Goal: Check status: Check status

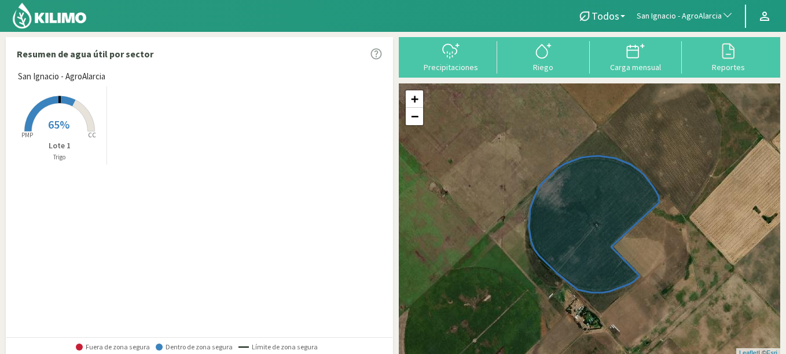
click at [86, 121] on icon at bounding box center [59, 113] width 70 height 35
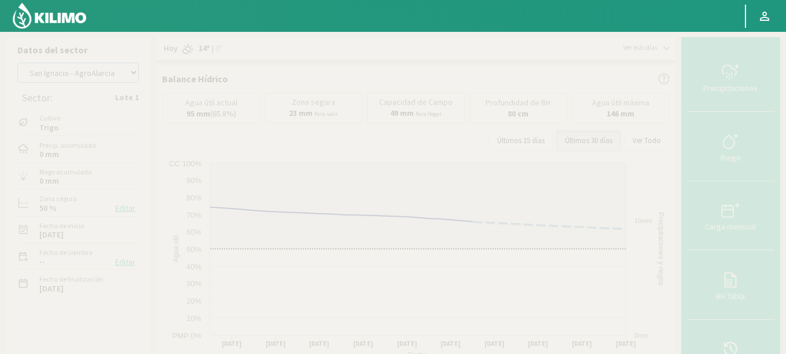
click at [63, 74] on select "Agr. Cardonal Agr. El [PERSON_NAME] [PERSON_NAME] [GEOGRAPHIC_DATA] - IC Agríco…" at bounding box center [78, 73] width 122 height 20
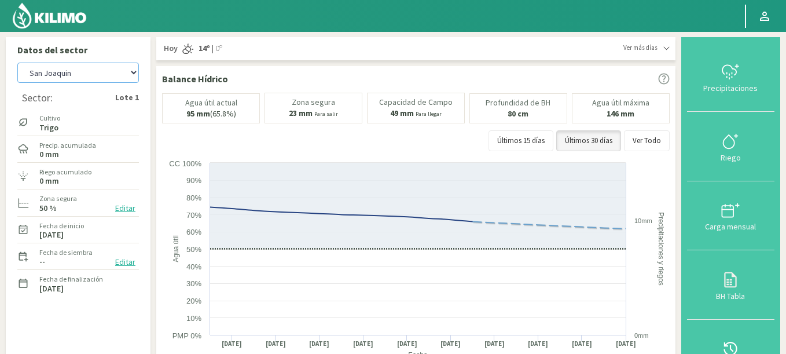
click at [17, 63] on select "Agr. Cardonal Agr. El [PERSON_NAME] [PERSON_NAME] [GEOGRAPHIC_DATA] - IC Agríco…" at bounding box center [78, 73] width 122 height 20
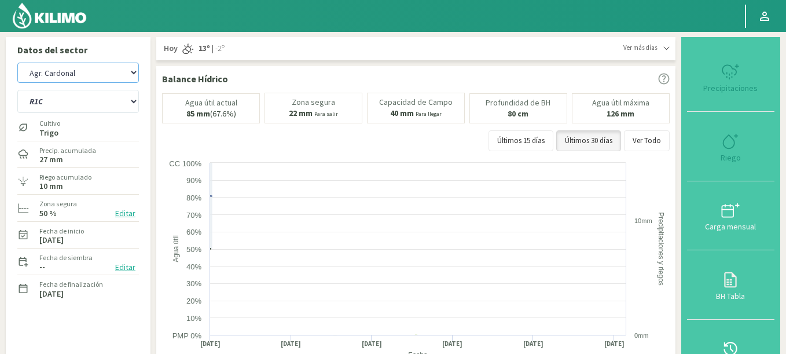
select select "521: Object"
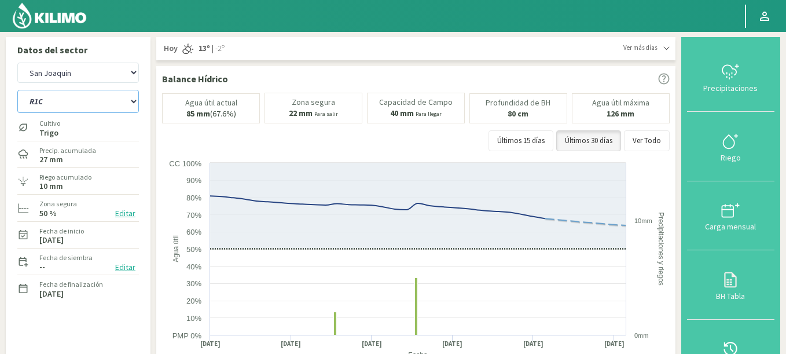
click at [41, 98] on select "R1C R2C R4C R5B" at bounding box center [78, 101] width 122 height 23
click at [17, 90] on select "R1C R2C R4C R5B" at bounding box center [78, 101] width 122 height 23
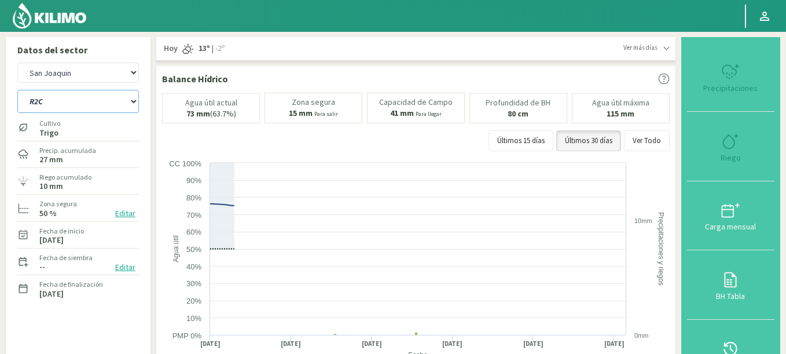
select select "0: Object"
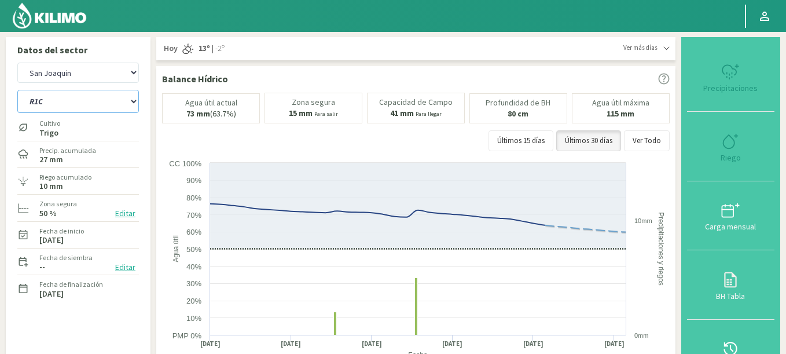
select select "802: Object"
click at [17, 90] on select "R1C R2C R4C R5B" at bounding box center [78, 101] width 122 height 23
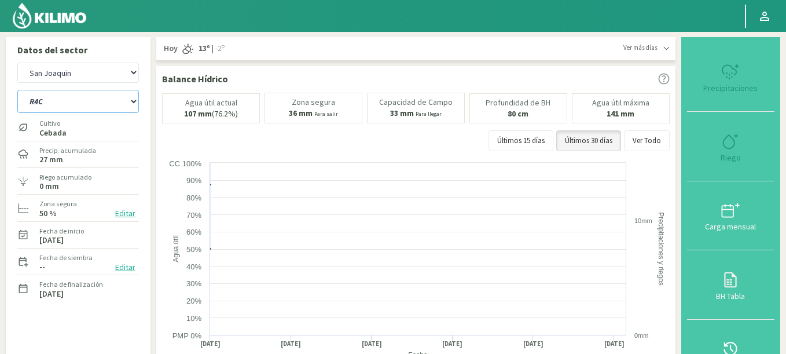
select select "5: Object"
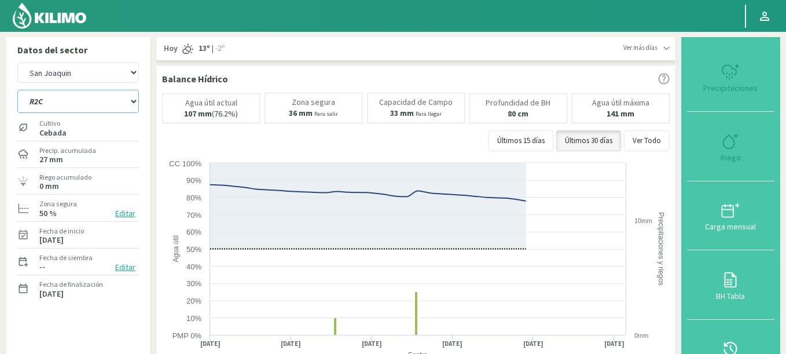
select select "1083: Object"
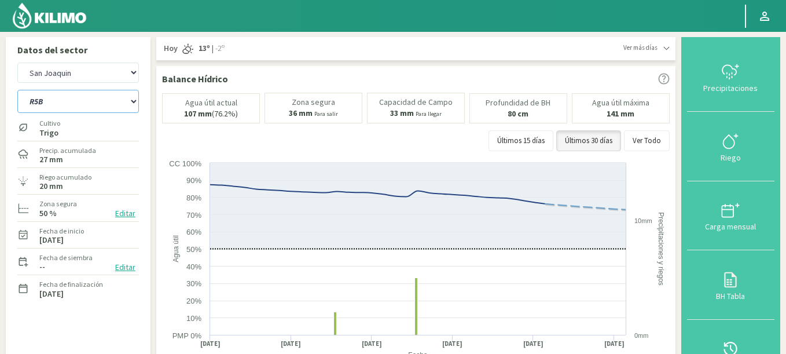
click at [17, 90] on select "R1C R2C R4C R5B" at bounding box center [78, 101] width 122 height 23
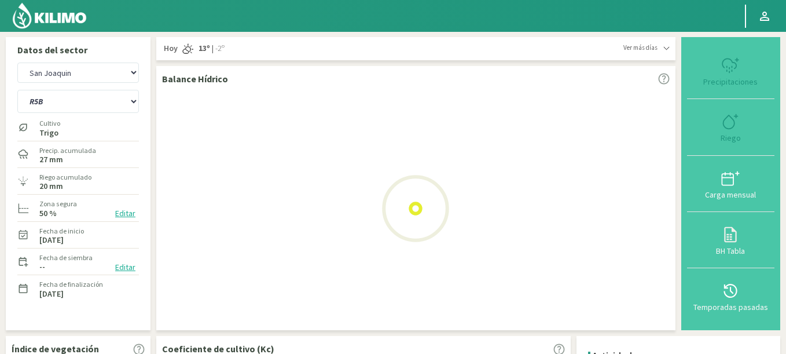
select select "10: Object"
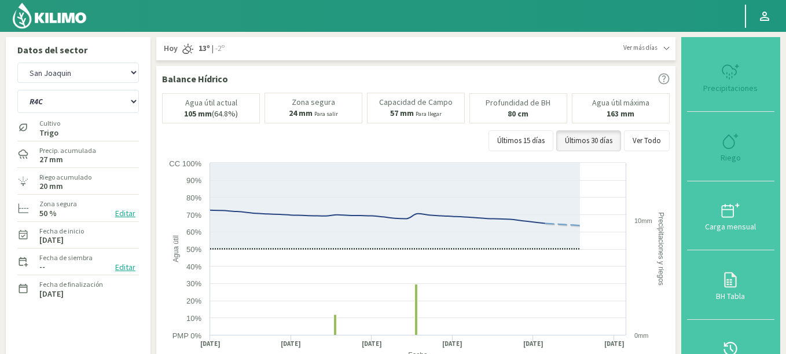
select select "1364: Object"
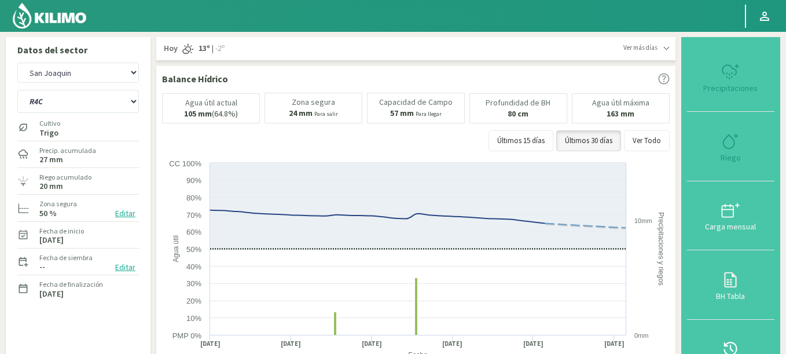
select select "15: Object"
click at [17, 90] on select "R1C R2C R4C R5B" at bounding box center [78, 101] width 122 height 23
drag, startPoint x: 72, startPoint y: 110, endPoint x: 50, endPoint y: 82, distance: 35.4
click at [50, 82] on div "Agr. Cardonal Agr. El [PERSON_NAME] [PERSON_NAME] [GEOGRAPHIC_DATA] - IC Agríco…" at bounding box center [78, 185] width 122 height 250
click at [17, 63] on select "Agr. Cardonal Agr. El [PERSON_NAME] [PERSON_NAME] [GEOGRAPHIC_DATA] - IC Agríco…" at bounding box center [78, 73] width 122 height 20
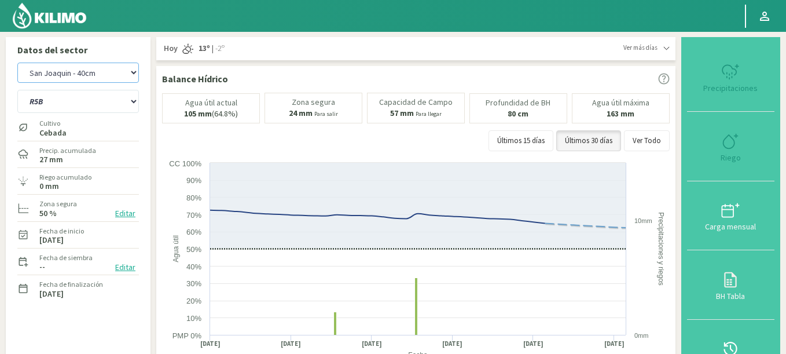
select select "1647: Object"
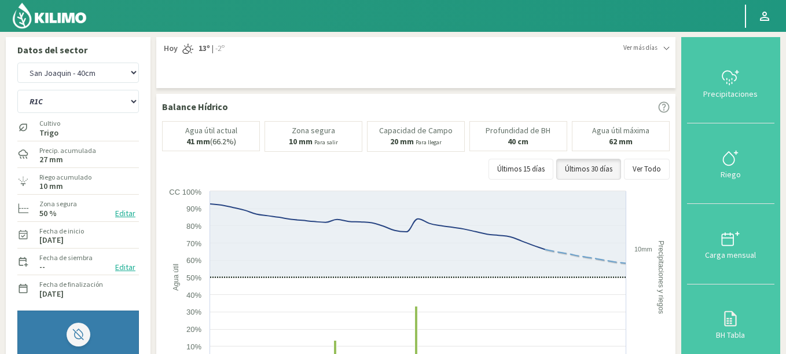
click at [59, 83] on div "Agr. Cardonal Agr. El [PERSON_NAME] [PERSON_NAME] [GEOGRAPHIC_DATA] - IC Agríco…" at bounding box center [78, 73] width 122 height 26
click at [17, 90] on select "R1C R2C R4C R5B" at bounding box center [78, 101] width 122 height 23
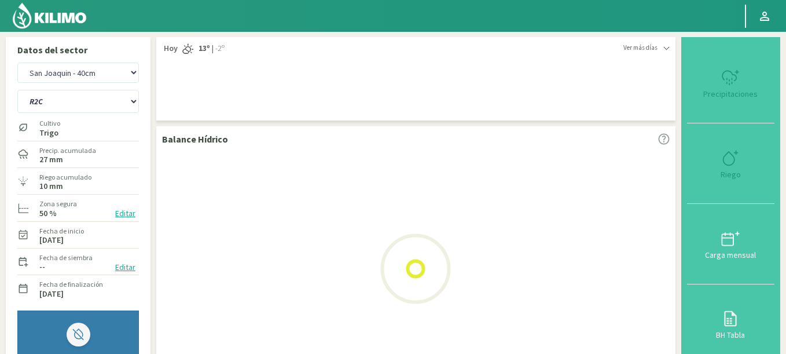
select select "16: Object"
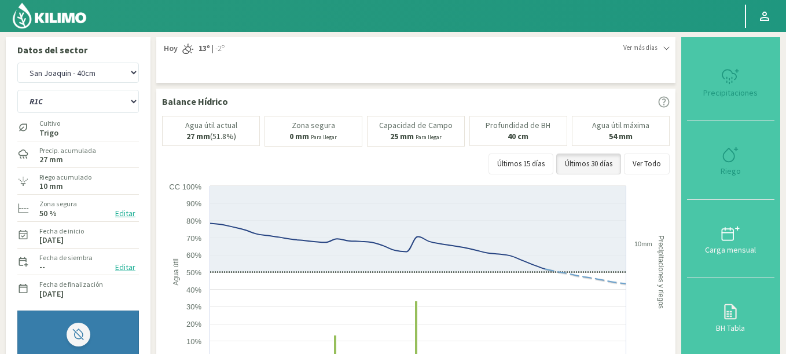
select select "1928: Object"
click at [17, 90] on select "R1C R2C R4C R5B" at bounding box center [78, 101] width 122 height 23
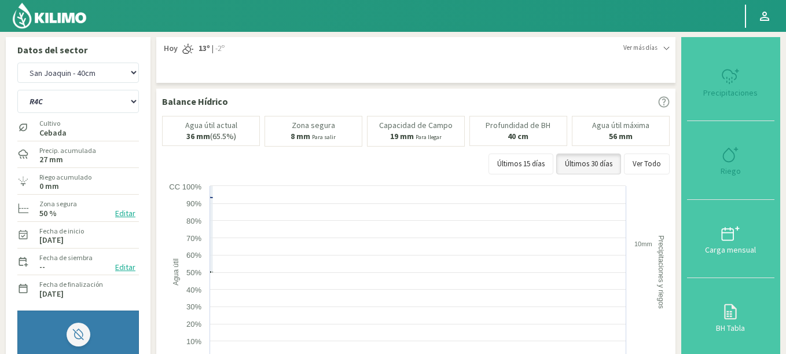
select select "21: Object"
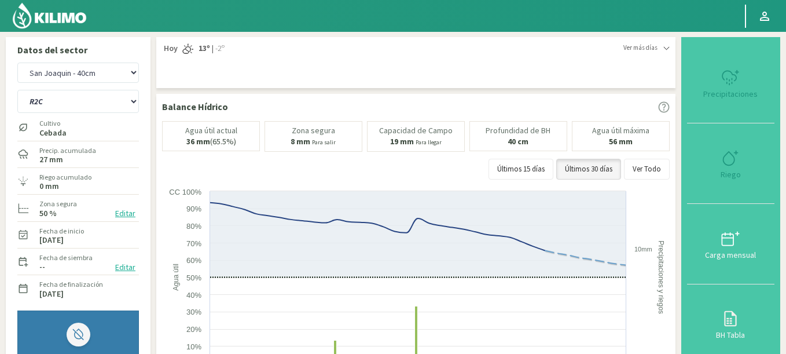
select select "2209: Object"
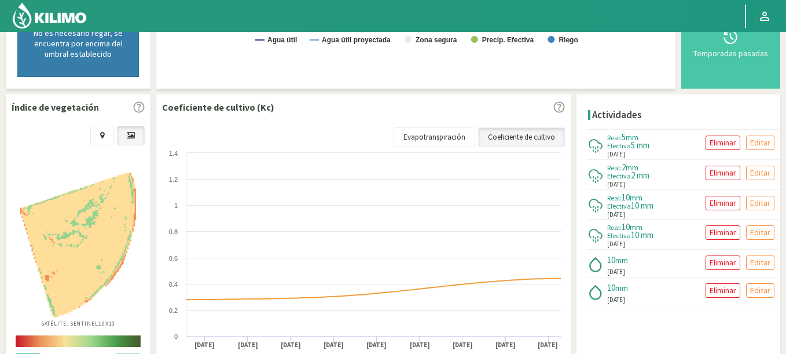
scroll to position [453, 0]
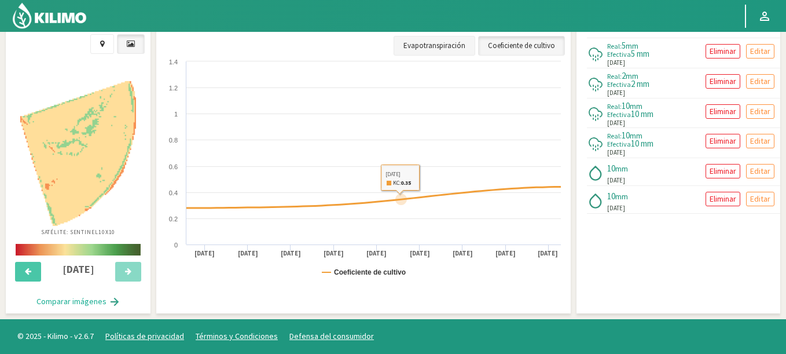
click at [422, 49] on link "Evapotranspiración" at bounding box center [435, 46] width 82 height 20
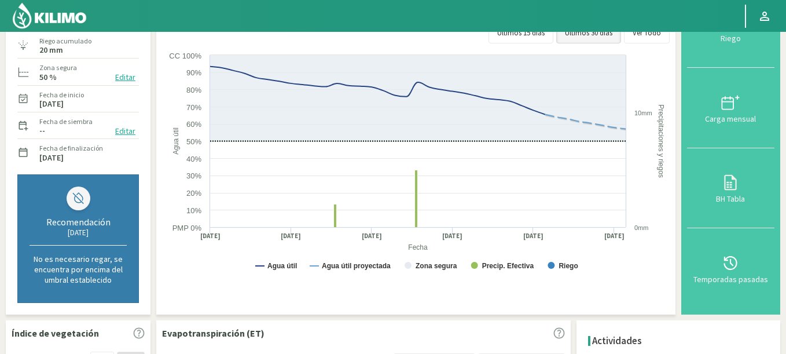
scroll to position [0, 0]
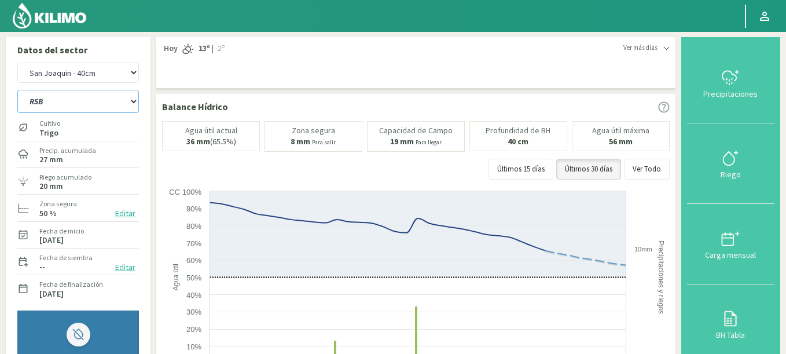
click at [17, 90] on select "R1C R2C R4C R5B" at bounding box center [78, 101] width 122 height 23
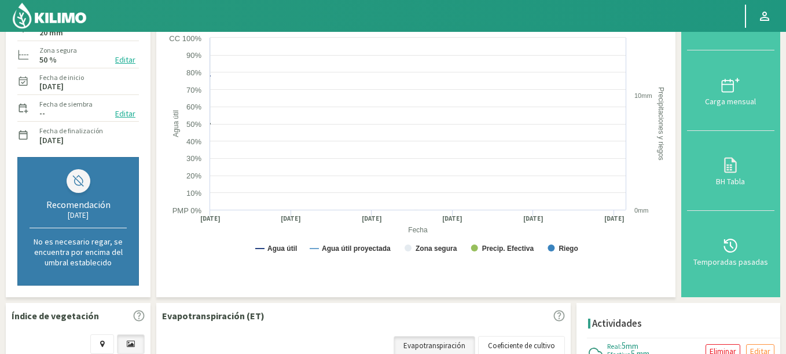
select select "26: Object"
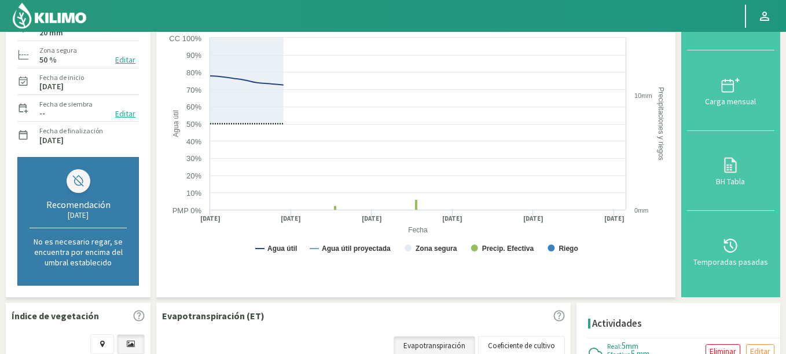
scroll to position [278, 0]
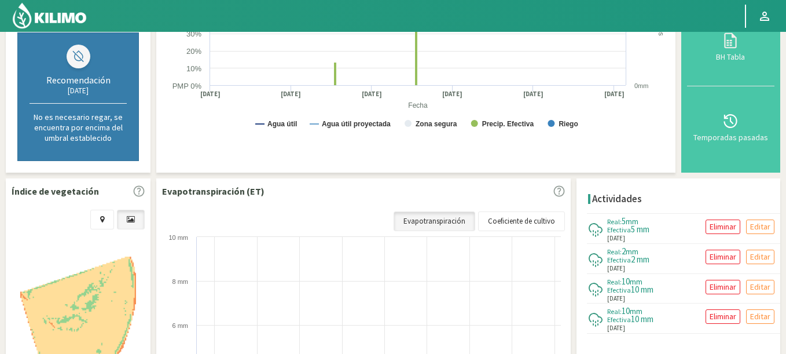
select select "2490: Object"
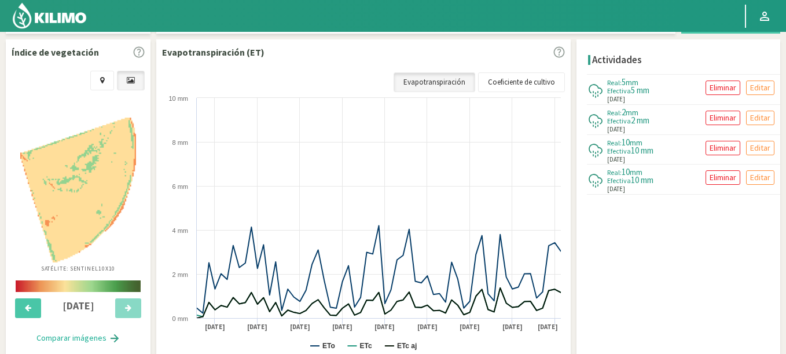
select select "31: Object"
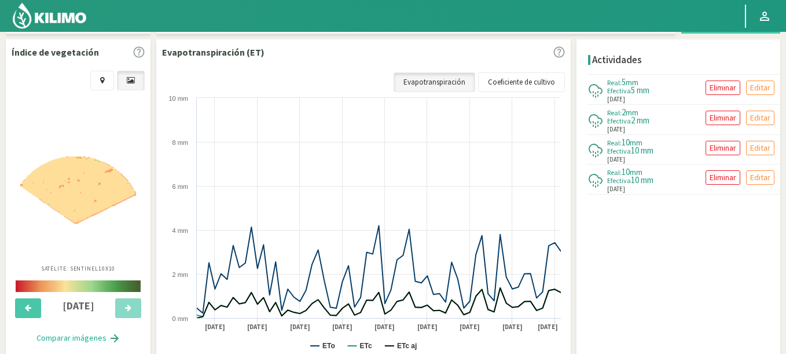
scroll to position [0, 0]
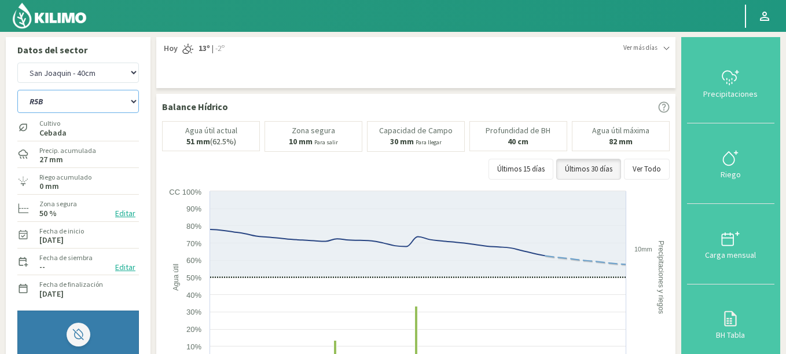
click at [57, 107] on select "R1C R2C R4C R5B" at bounding box center [78, 101] width 122 height 23
click at [17, 63] on select "Agr. Cardonal Agr. El [PERSON_NAME] [PERSON_NAME] [GEOGRAPHIC_DATA] - IC Agríco…" at bounding box center [78, 73] width 122 height 20
select select "2780: Object"
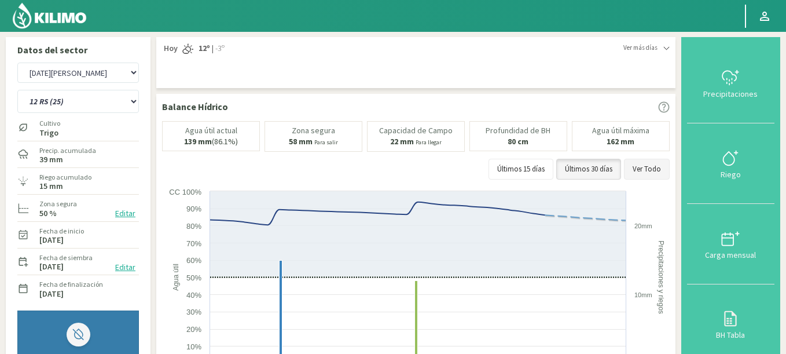
click at [644, 166] on button "Ver Todo" at bounding box center [647, 169] width 46 height 21
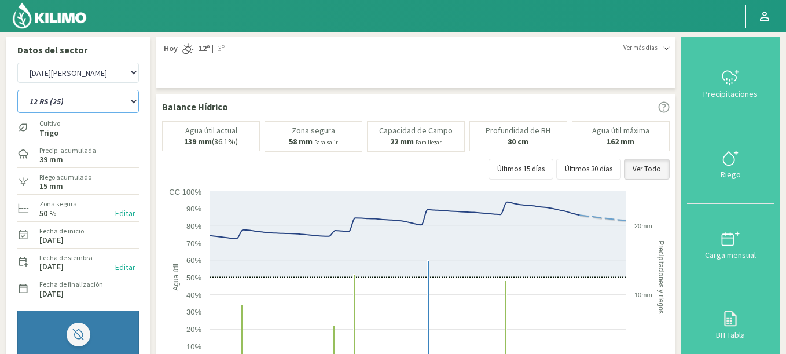
click at [17, 90] on select "12 RS (25) 17 R (1) 19 RO (6) 1RLPS 1RSR (29) 20 RN (7) 21 RAB (28) 21 RN (8) 2…" at bounding box center [78, 101] width 122 height 23
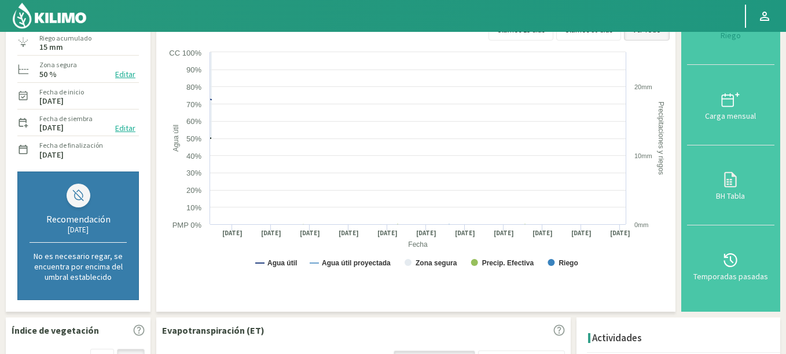
select select "32: Object"
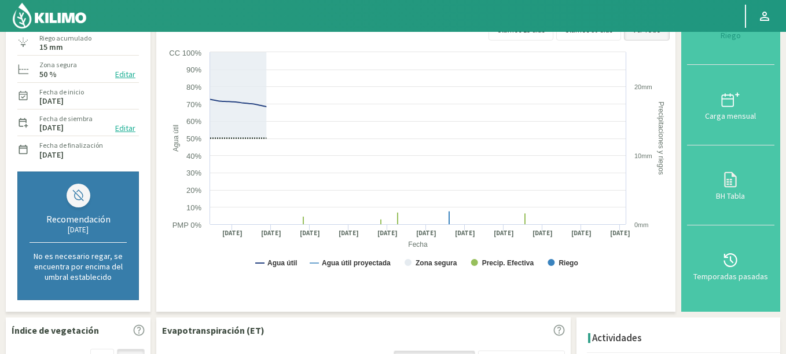
scroll to position [347, 0]
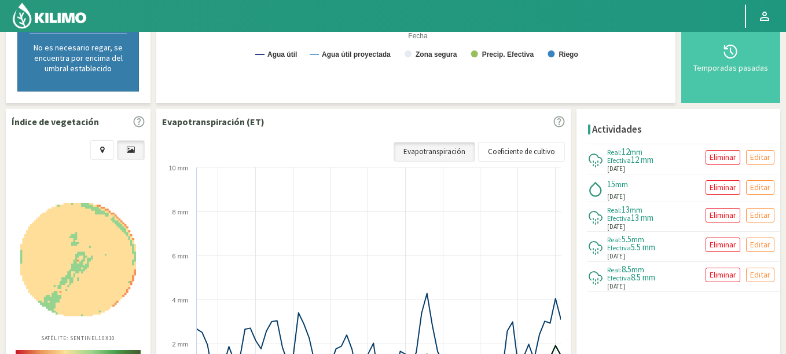
select select "3061: Object"
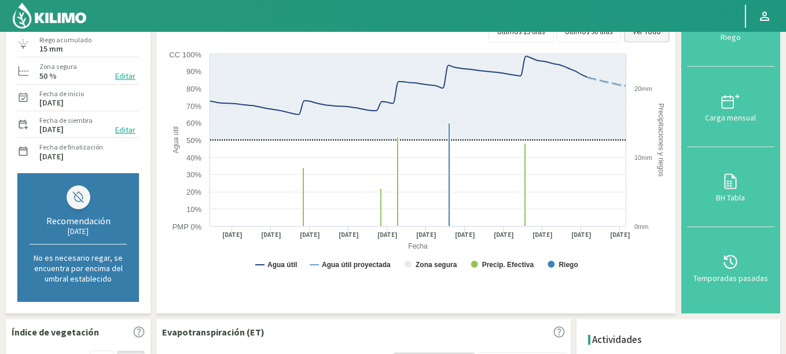
scroll to position [0, 0]
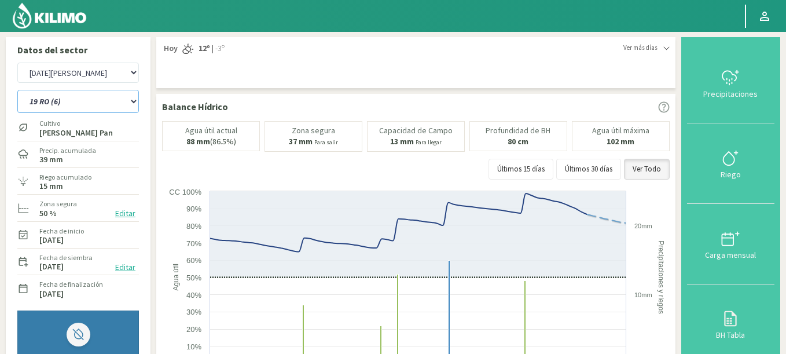
click at [17, 90] on select "12 RS (25) 17 R (1) 19 RO (6) 1RLPS 1RSR (29) 20 RN (7) 21 RAB (28) 21 RN (8) 2…" at bounding box center [78, 101] width 122 height 23
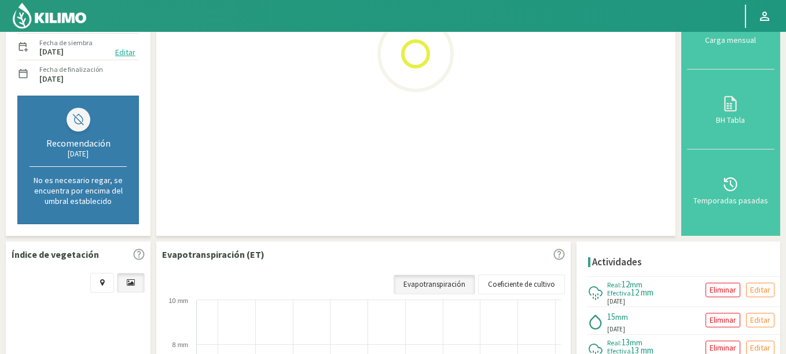
scroll to position [278, 0]
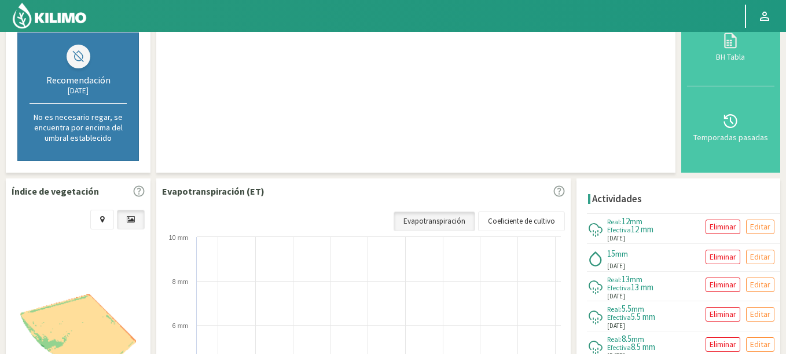
select select "64: Object"
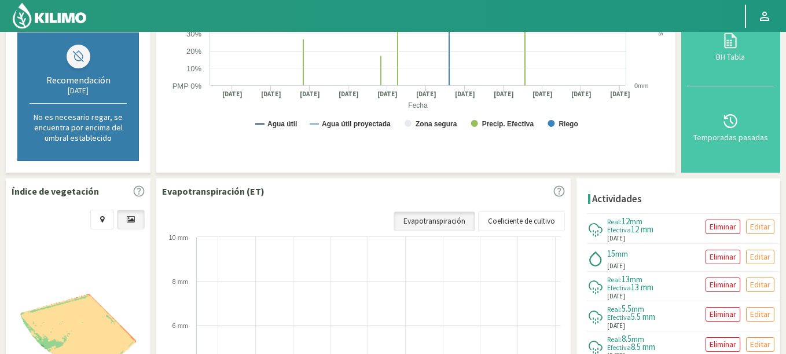
select select "3342: Object"
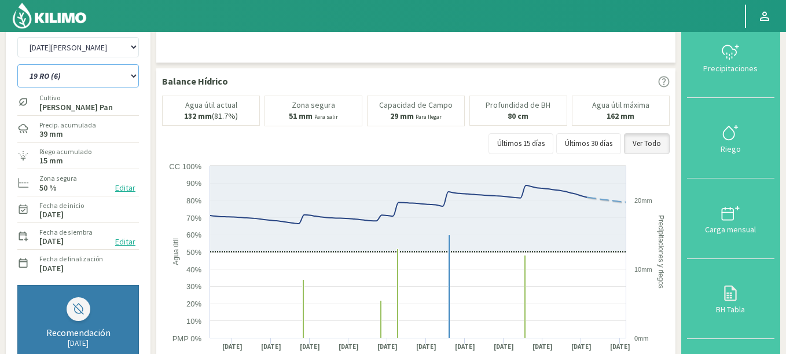
scroll to position [0, 0]
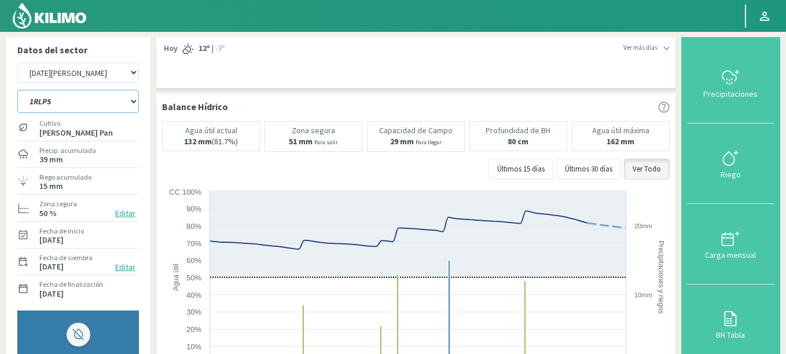
click at [17, 90] on select "12 RS (25) 17 R (1) 19 RO (6) 1RLPS 1RSR (29) 20 RN (7) 21 RAB (28) 21 RN (8) 2…" at bounding box center [78, 101] width 122 height 23
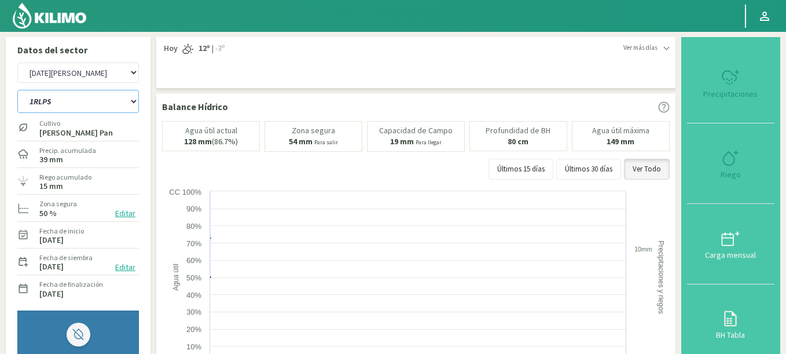
select select "96: Object"
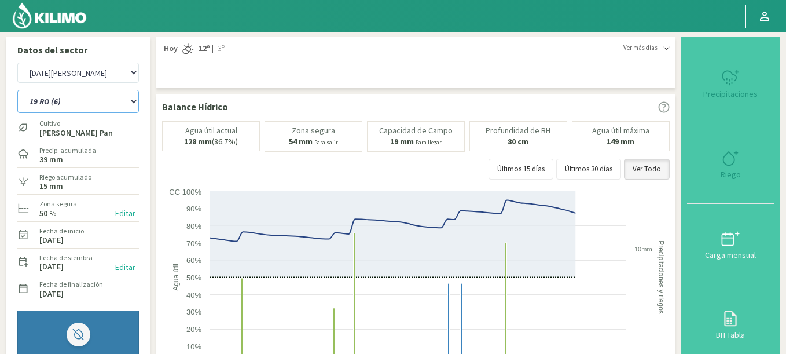
select select "3623: Object"
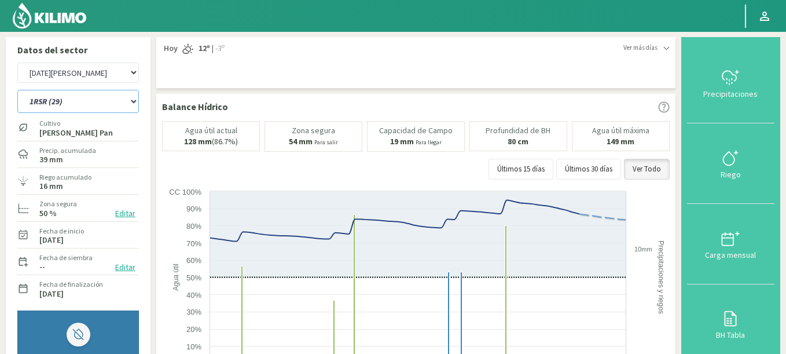
click at [17, 90] on select "12 RS (25) 17 R (1) 19 RO (6) 1RLPS 1RSR (29) 20 RN (7) 21 RAB (28) 21 RN (8) 2…" at bounding box center [78, 101] width 122 height 23
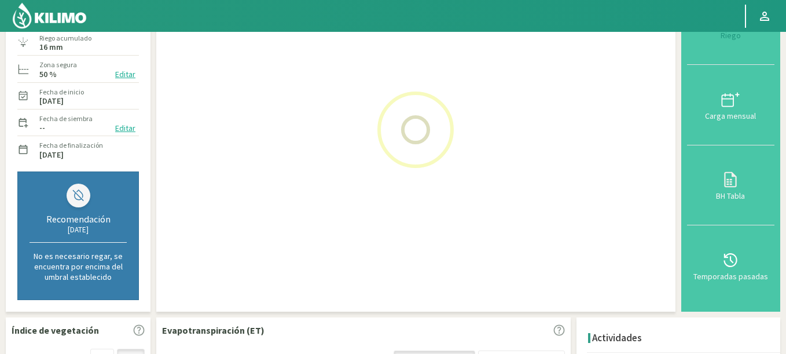
scroll to position [417, 0]
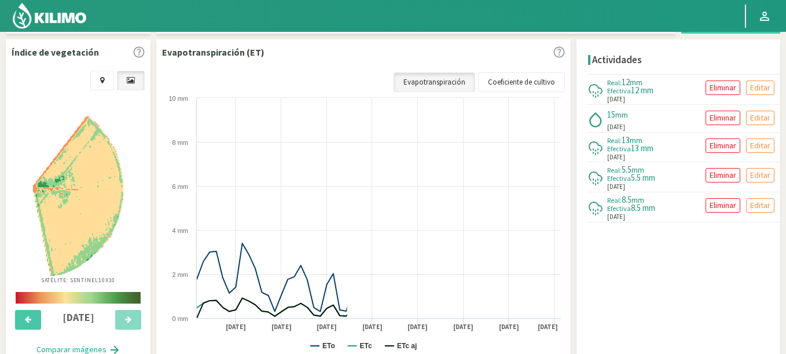
select select "128: Object"
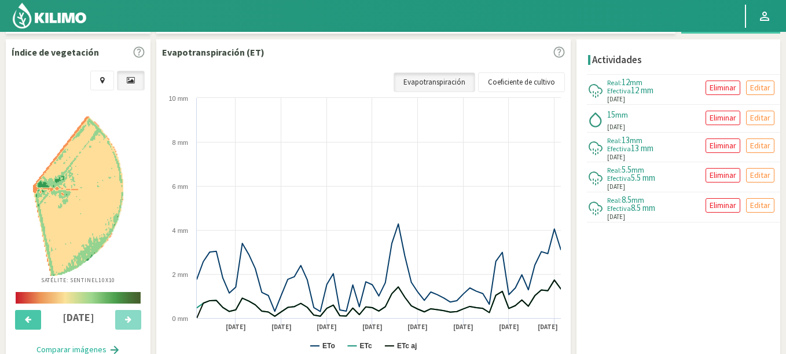
select select "3904: Object"
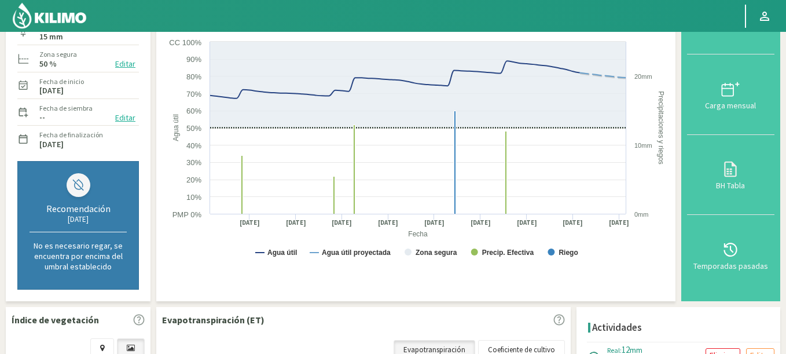
scroll to position [0, 0]
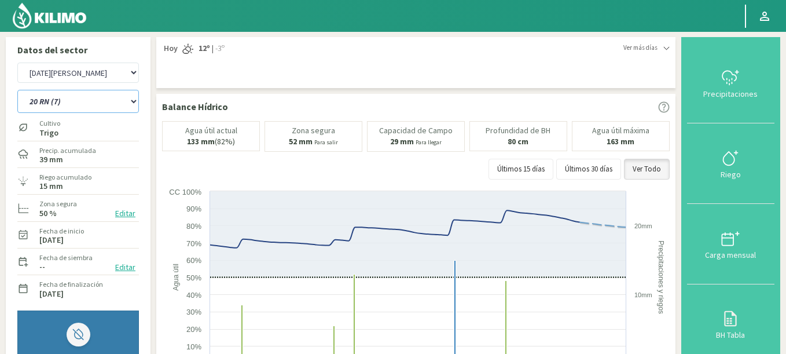
click at [17, 90] on select "12 RS (25) 17 R (1) 19 RO (6) 1RLPS 1RSR (29) 20 RN (7) 21 RAB (28) 21 RN (8) 2…" at bounding box center [78, 101] width 122 height 23
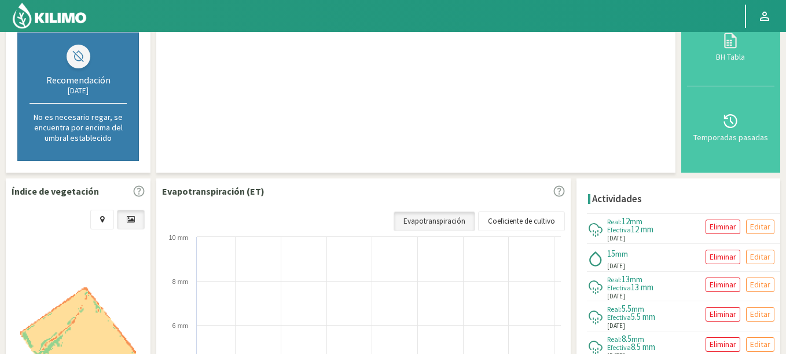
select select "160: Object"
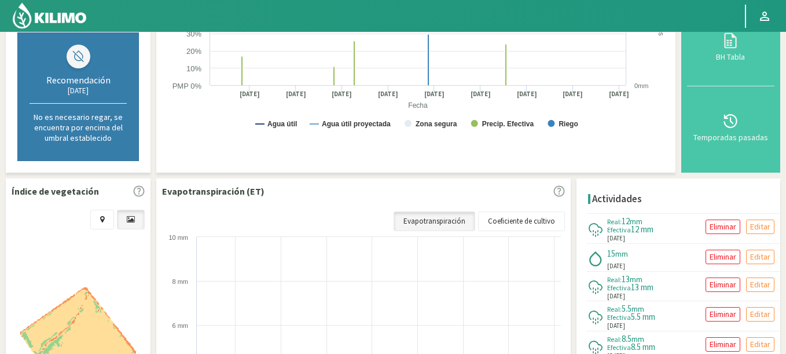
scroll to position [470, 0]
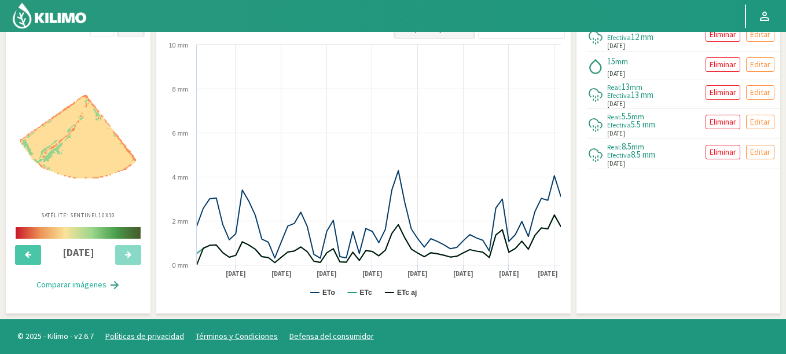
select select "4185: Object"
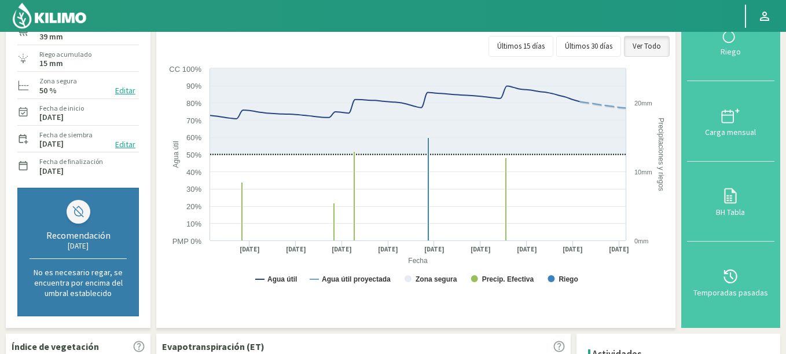
scroll to position [0, 0]
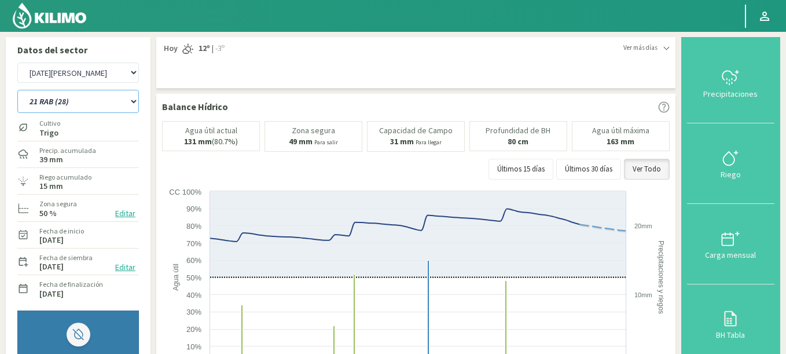
click at [17, 90] on select "12 RS (25) 17 R (1) 19 RO (6) 1RLPS 1RSR (29) 20 RN (7) 21 RAB (28) 21 RN (8) 2…" at bounding box center [78, 101] width 122 height 23
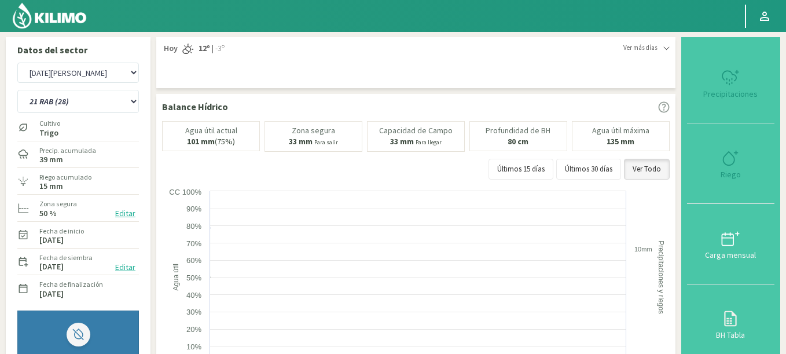
select select "192: Object"
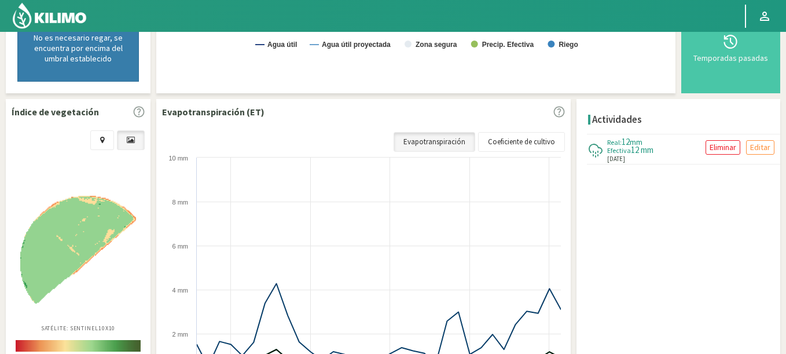
select select "4466: Object"
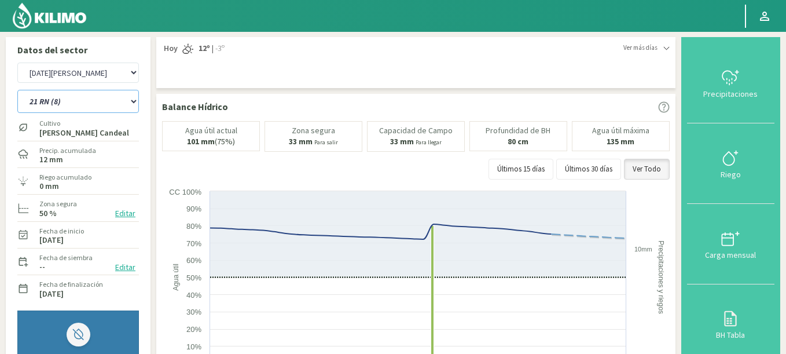
click at [17, 90] on select "12 RS (25) 17 R (1) 19 RO (6) 1RLPS 1RSR (29) 20 RN (7) 21 RAB (28) 21 RN (8) 2…" at bounding box center [78, 101] width 122 height 23
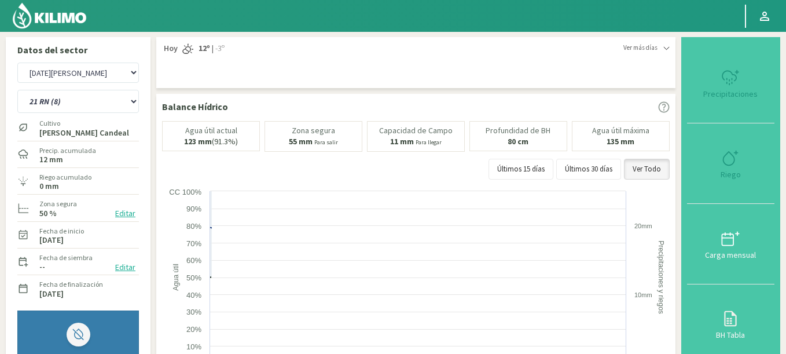
select select "224: Object"
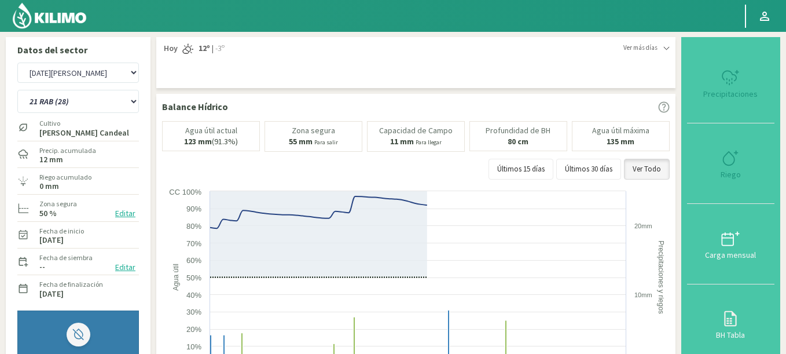
select select "4747: Object"
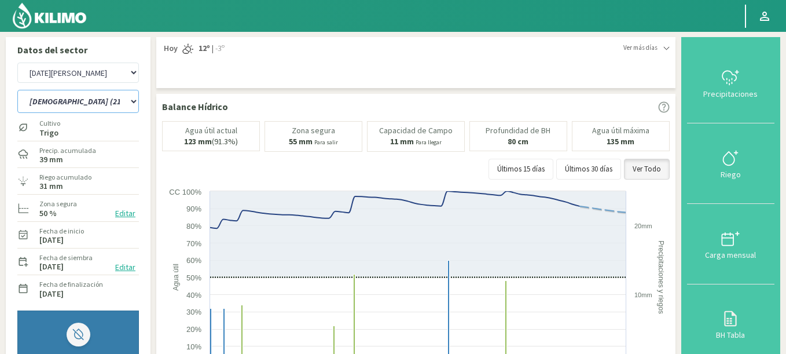
click at [17, 90] on select "12 RS (25) 17 R (1) 19 RO (6) 1RLPS 1RSR (29) 20 RN (7) 21 RAB (28) 21 RN (8) 2…" at bounding box center [78, 101] width 122 height 23
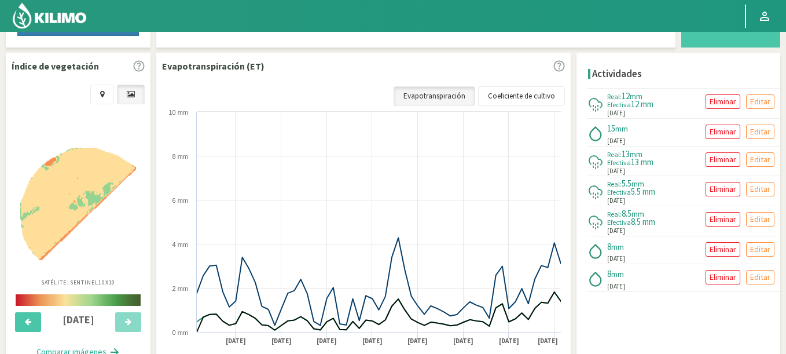
scroll to position [470, 0]
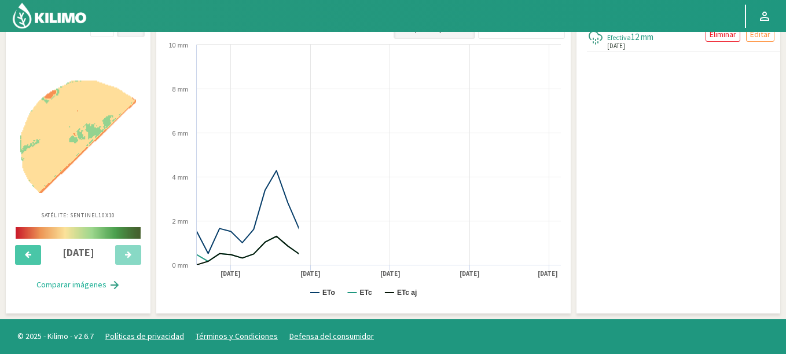
select select "256: Object"
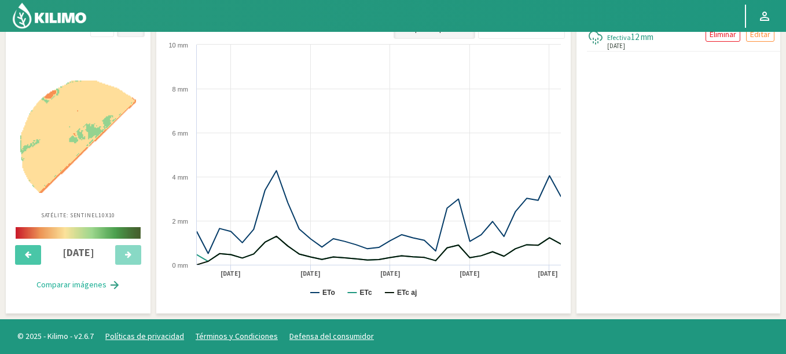
select select "5028: Object"
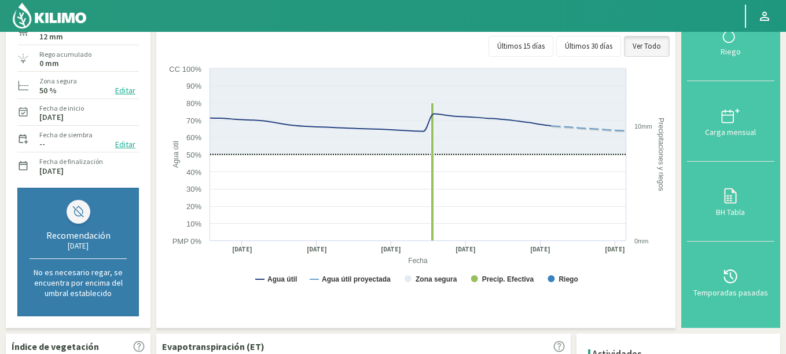
scroll to position [53, 0]
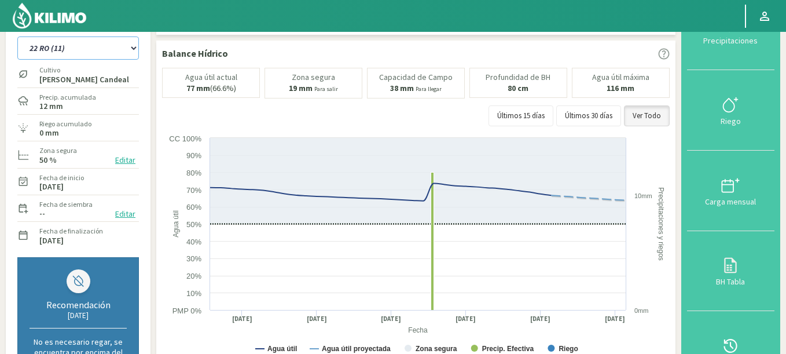
click at [17, 36] on select "12 RS (25) 17 R (1) 19 RO (6) 1RLPS 1RSR (29) 20 RN (7) 21 RAB (28) 21 RN (8) 2…" at bounding box center [78, 47] width 122 height 23
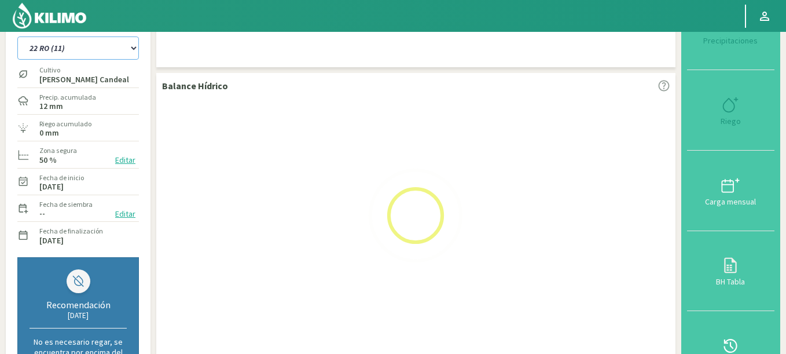
select select "288: Object"
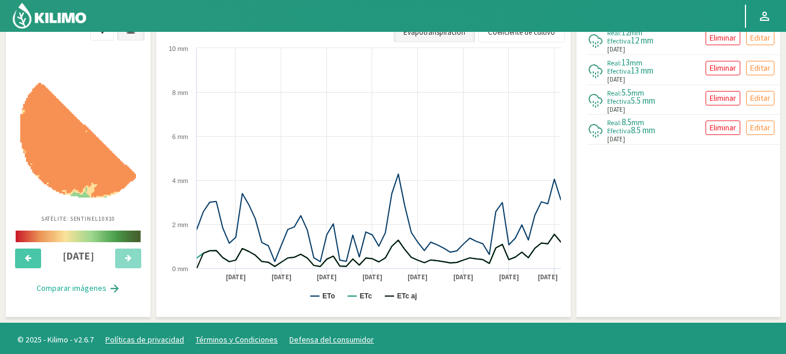
select select "5309: Object"
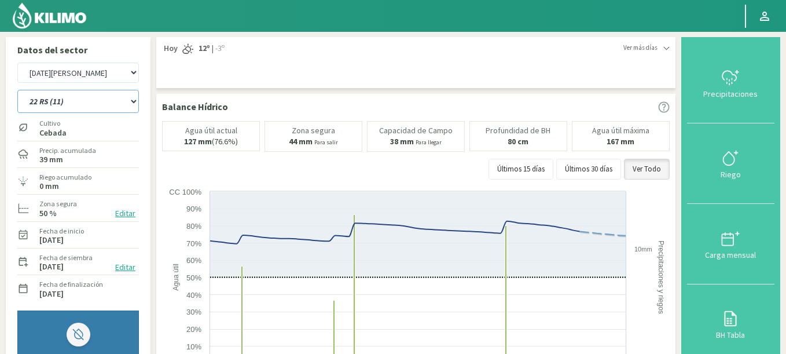
click at [17, 90] on select "12 RS (25) 17 R (1) 19 RO (6) 1RLPS 1RSR (29) 20 RN (7) 21 RAB (28) 21 RN (8) 2…" at bounding box center [78, 101] width 122 height 23
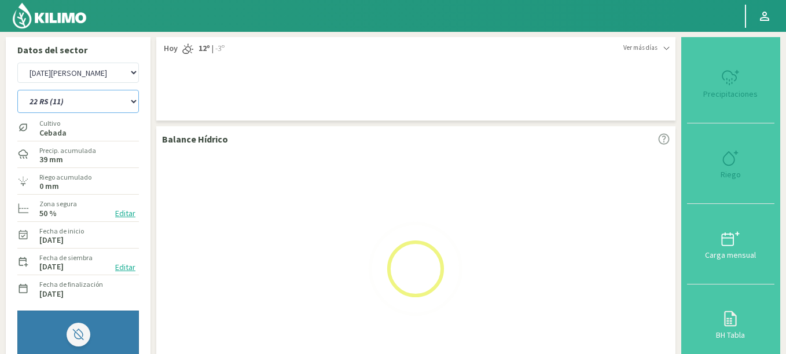
select select "320: Object"
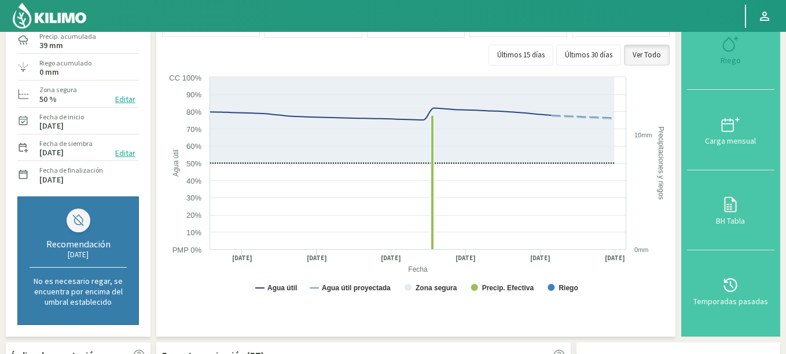
scroll to position [347, 0]
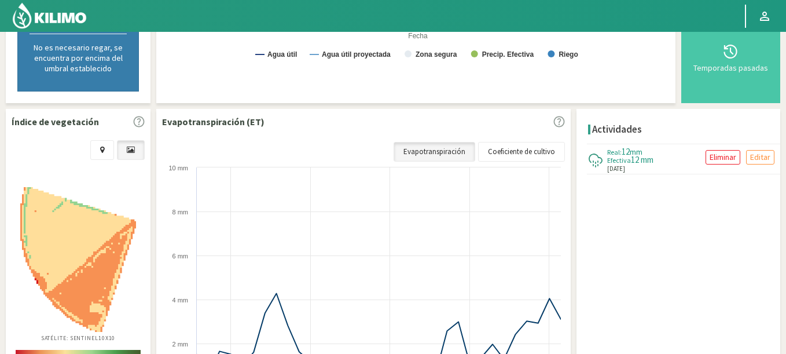
select select "5590: Object"
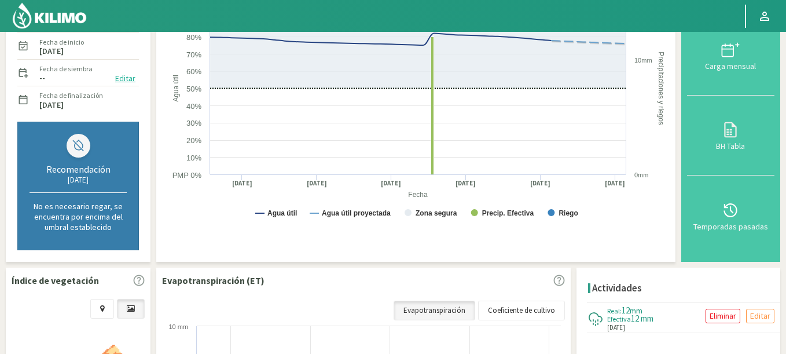
scroll to position [69, 0]
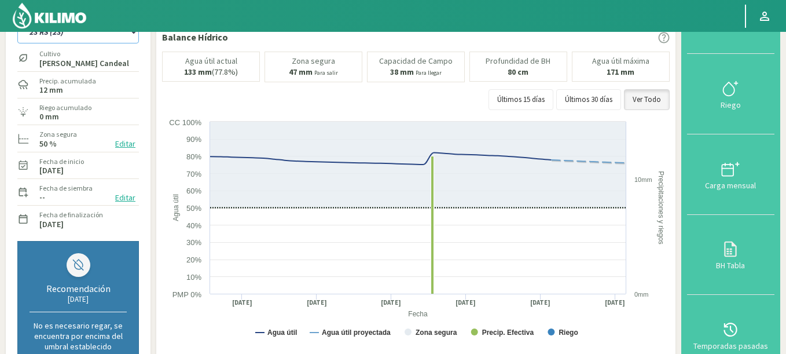
click at [17, 20] on select "12 RS (25) 17 R (1) 19 RO (6) 1RLPS 1RSR (29) 20 RN (7) 21 RAB (28) 21 RN (8) 2…" at bounding box center [78, 31] width 122 height 23
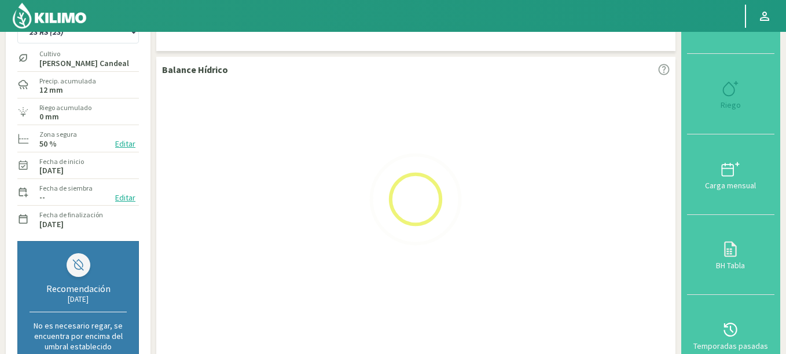
select select "352: Object"
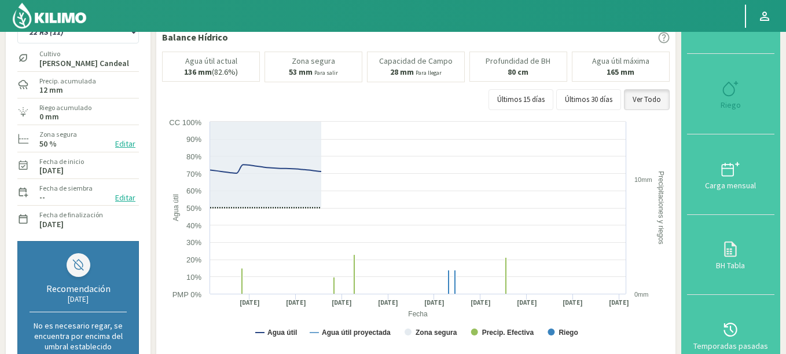
select select "5871: Object"
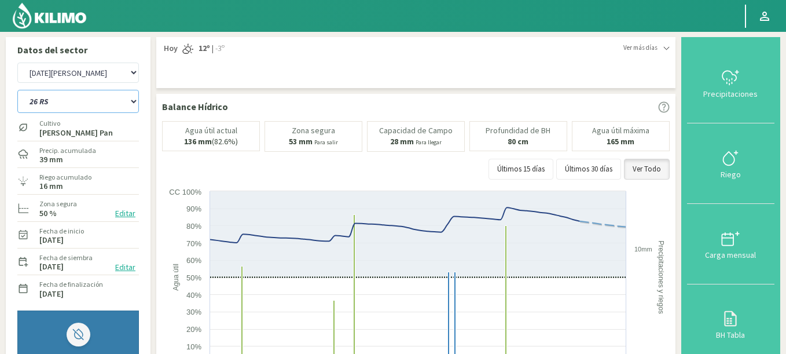
click at [17, 90] on select "12 RS (25) 17 R (1) 19 RO (6) 1RLPS 1RSR (29) 20 RN (7) 21 RAB (28) 21 RN (8) 2…" at bounding box center [78, 101] width 122 height 23
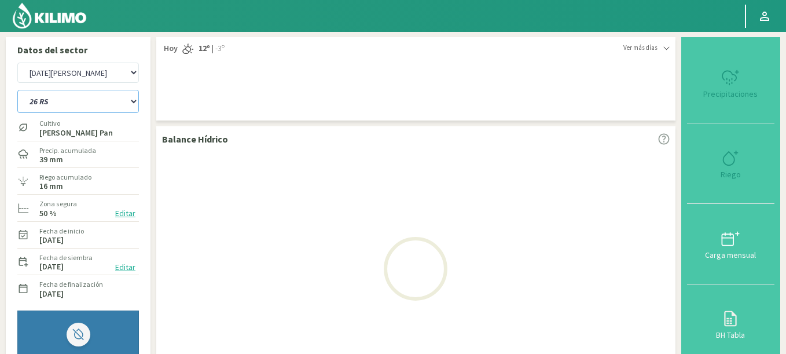
select select "384: Object"
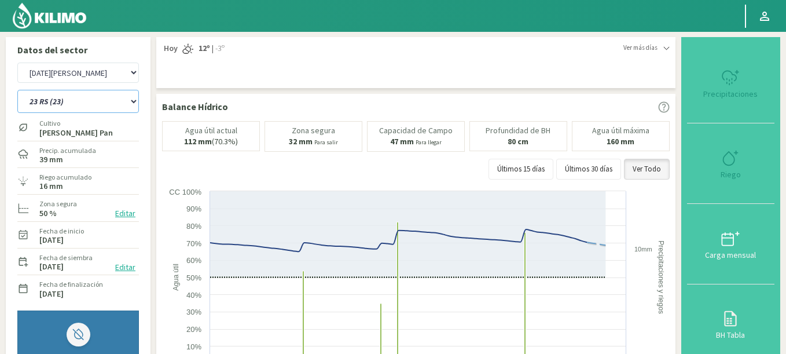
select select "6152: Object"
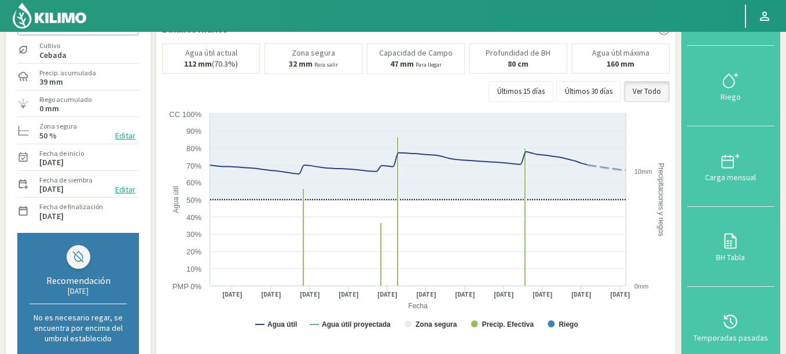
scroll to position [53, 0]
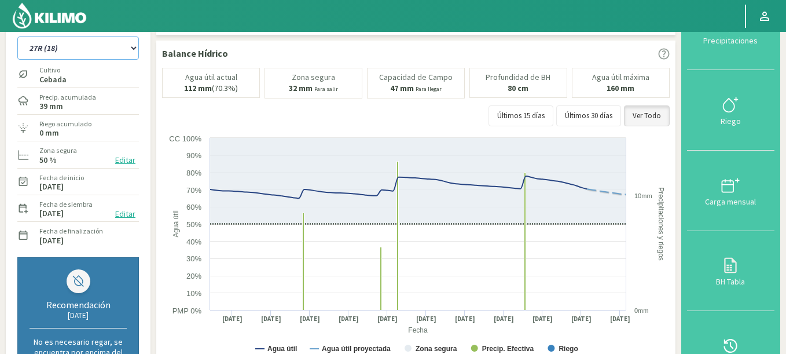
click at [17, 36] on select "12 RS (25) 17 R (1) 19 RO (6) 1RLPS 1RSR (29) 20 RN (7) 21 RAB (28) 21 RN (8) 2…" at bounding box center [78, 47] width 122 height 23
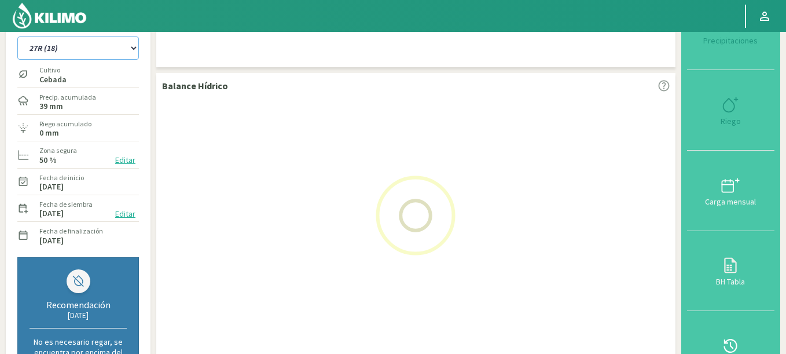
select select "416: Object"
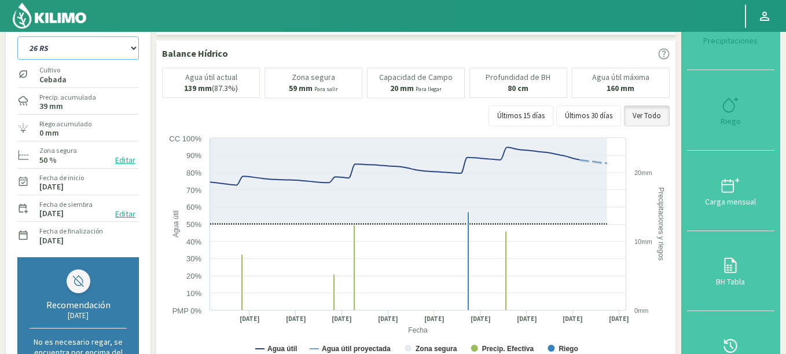
scroll to position [331, 0]
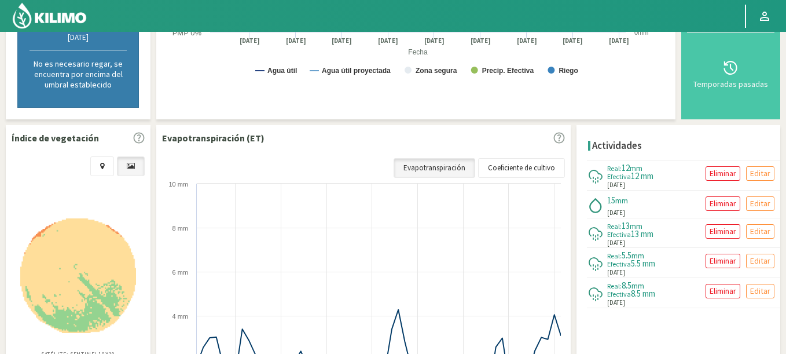
select select "6433: Object"
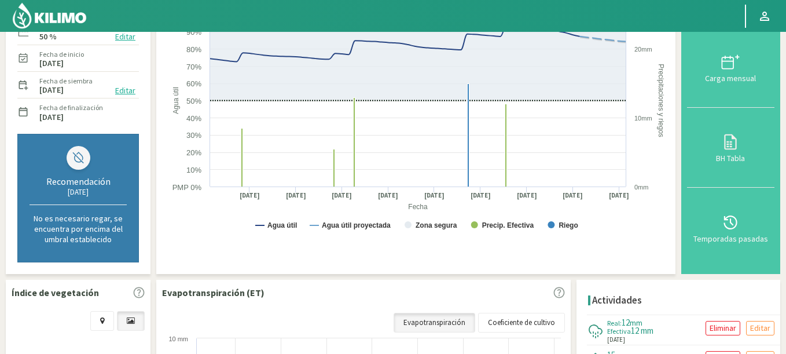
scroll to position [0, 0]
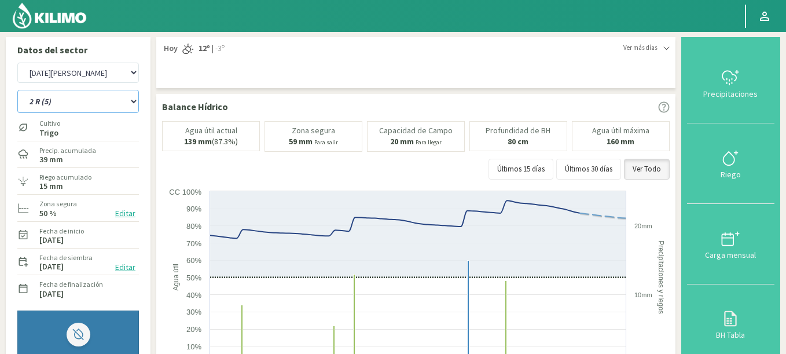
click at [17, 90] on select "12 RS (25) 17 R (1) 19 RO (6) 1RLPS 1RSR (29) 20 RN (7) 21 RAB (28) 21 RN (8) 2…" at bounding box center [78, 101] width 122 height 23
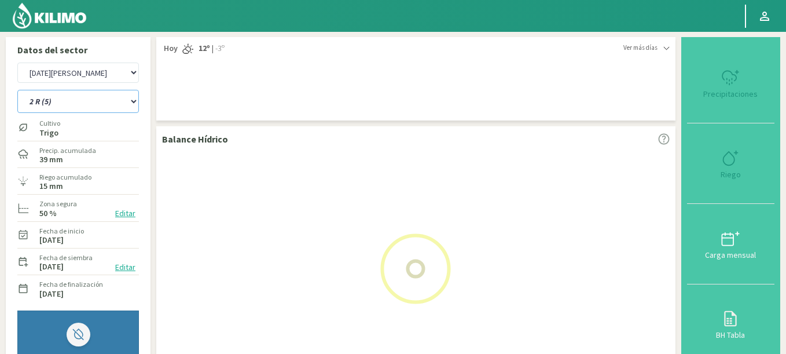
select select "448: Object"
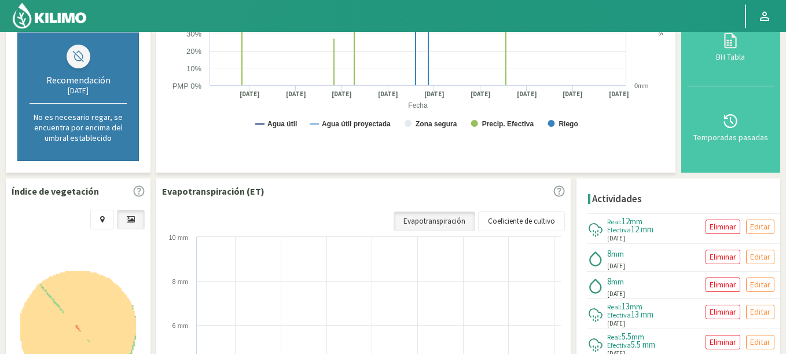
select select "6714: Object"
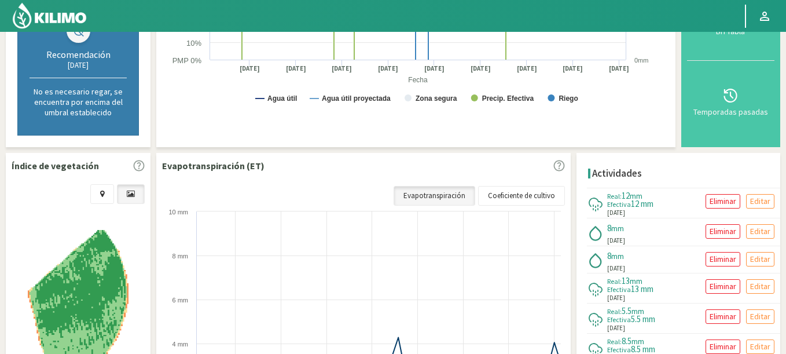
scroll to position [347, 0]
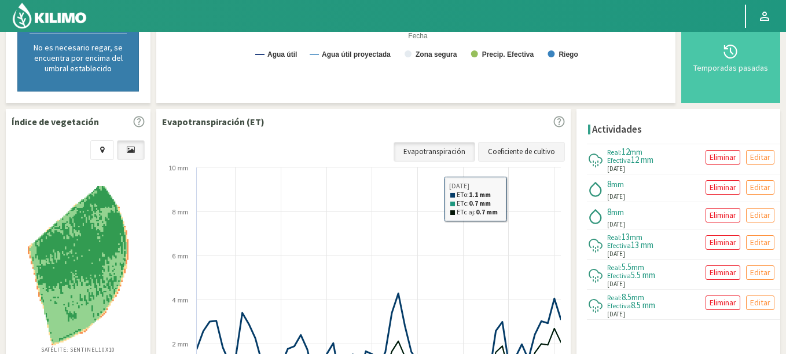
click at [511, 160] on link "Coeficiente de cultivo" at bounding box center [521, 152] width 87 height 20
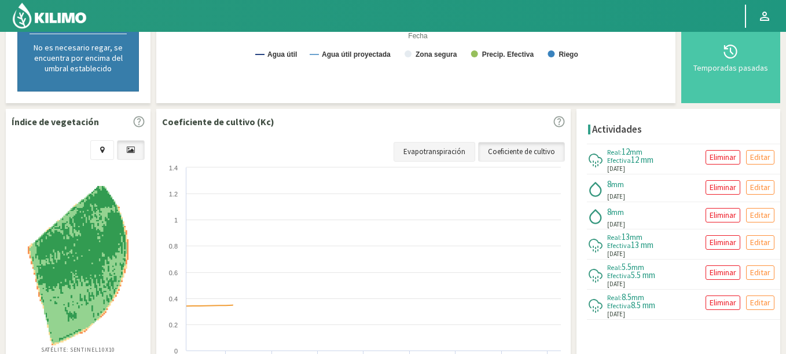
click at [442, 157] on link "Evapotranspiración" at bounding box center [435, 152] width 82 height 20
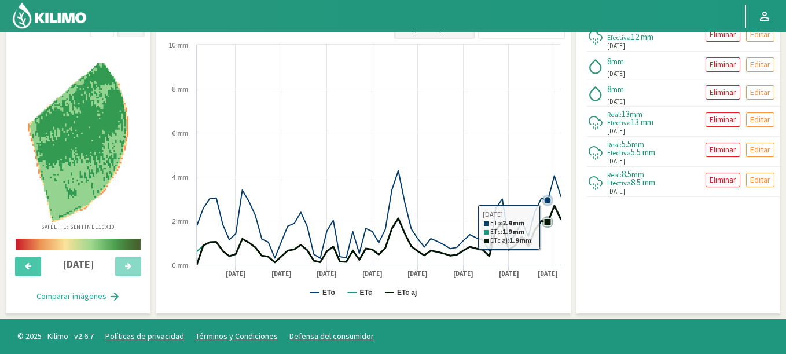
scroll to position [401, 0]
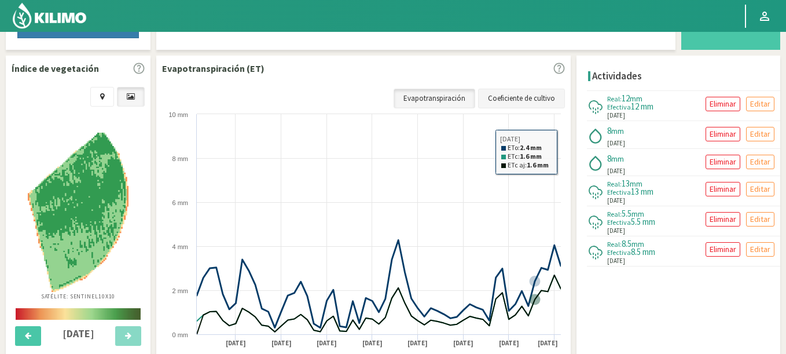
click at [526, 95] on link "Coeficiente de cultivo" at bounding box center [521, 99] width 87 height 20
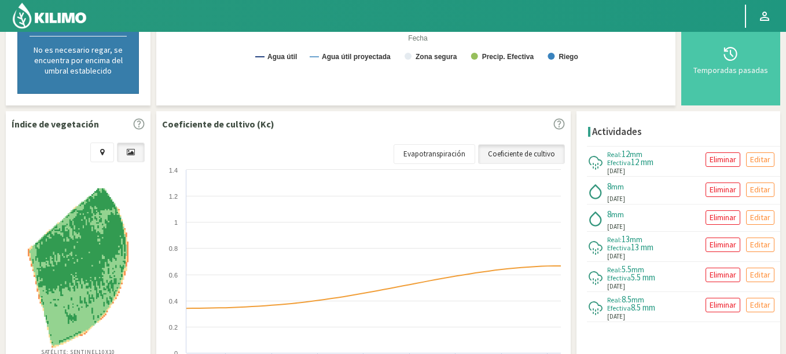
scroll to position [347, 0]
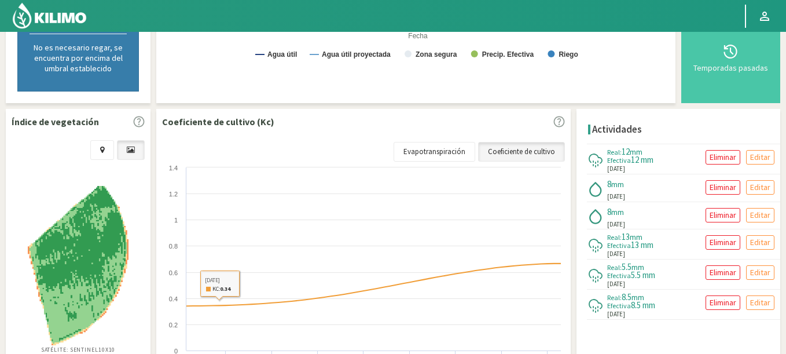
click at [54, 270] on img at bounding box center [78, 265] width 100 height 159
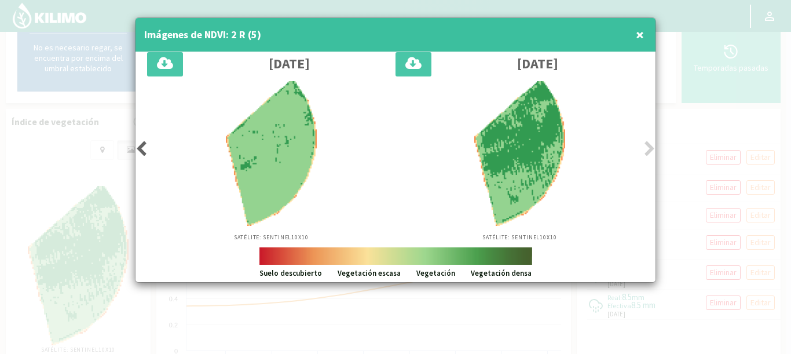
click at [690, 221] on div at bounding box center [395, 177] width 791 height 354
drag, startPoint x: 782, startPoint y: 147, endPoint x: 765, endPoint y: 141, distance: 19.0
click at [782, 147] on div at bounding box center [395, 177] width 791 height 354
click at [95, 122] on div at bounding box center [395, 177] width 791 height 354
click at [88, 129] on div at bounding box center [395, 177] width 791 height 354
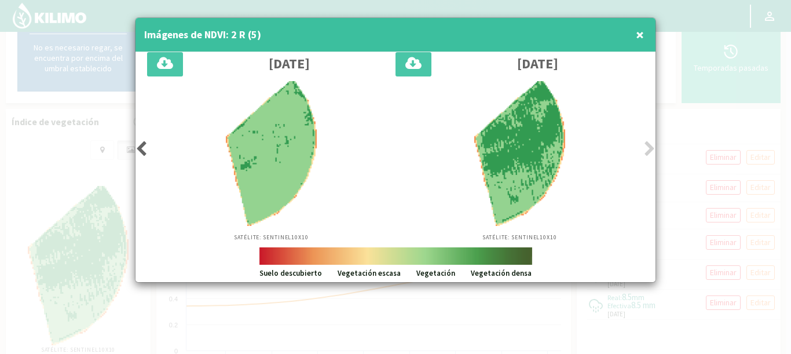
click at [640, 34] on span "×" at bounding box center [639, 34] width 8 height 19
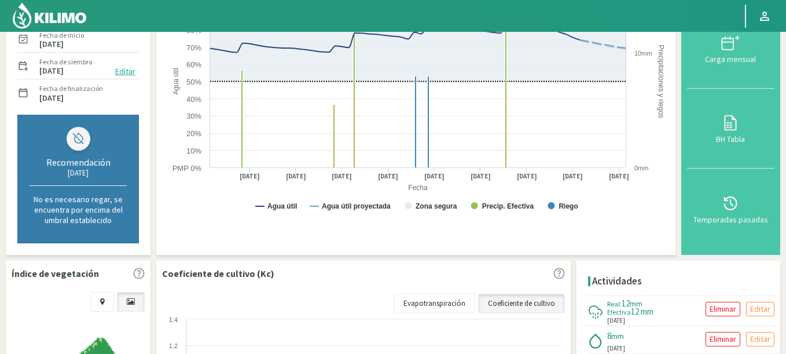
scroll to position [0, 0]
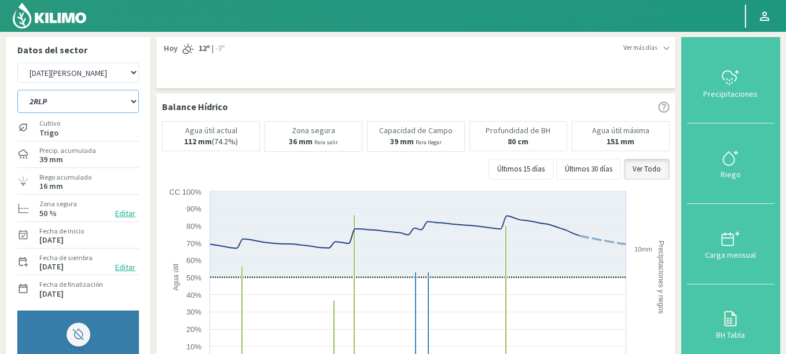
click at [17, 90] on select "12 RS (25) 17 R (1) 19 RO (6) 1RLPS 1RSR (29) 20 RN (7) 21 RAB (28) 21 RN (8) 2…" at bounding box center [78, 101] width 122 height 23
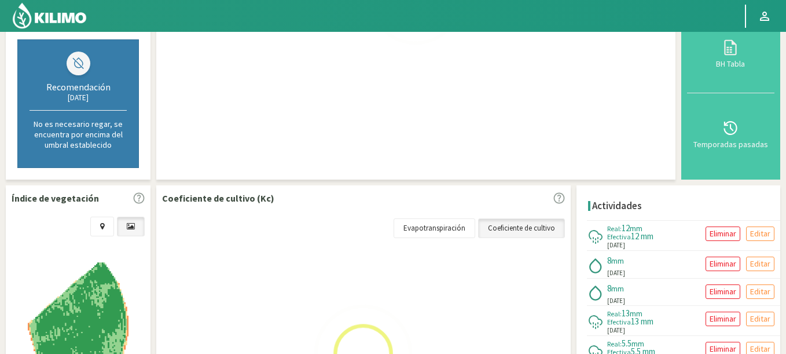
scroll to position [417, 0]
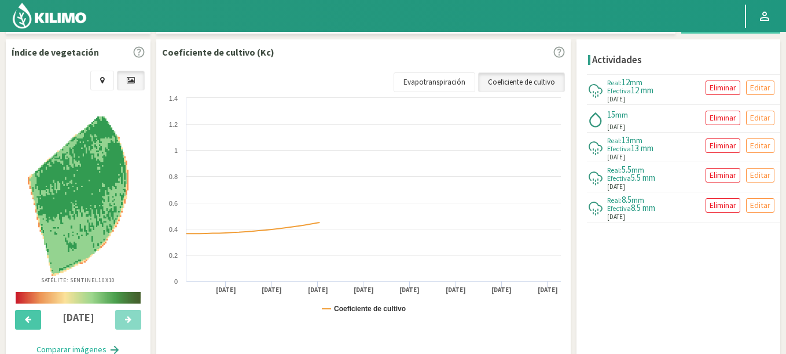
select select "480: Object"
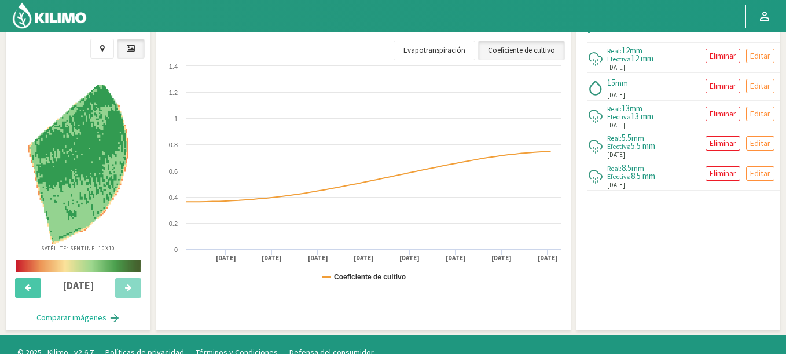
scroll to position [465, 0]
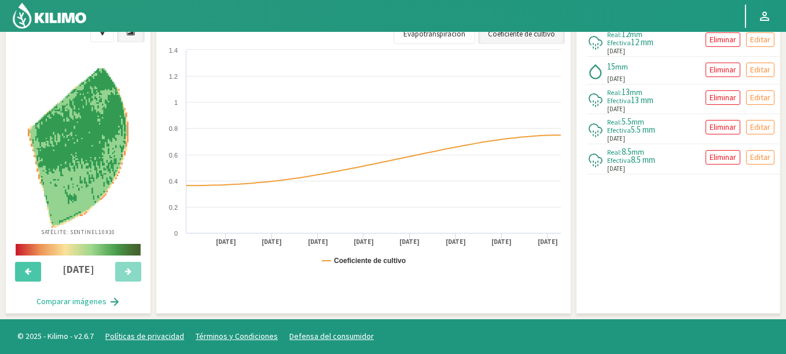
select select "6995: Object"
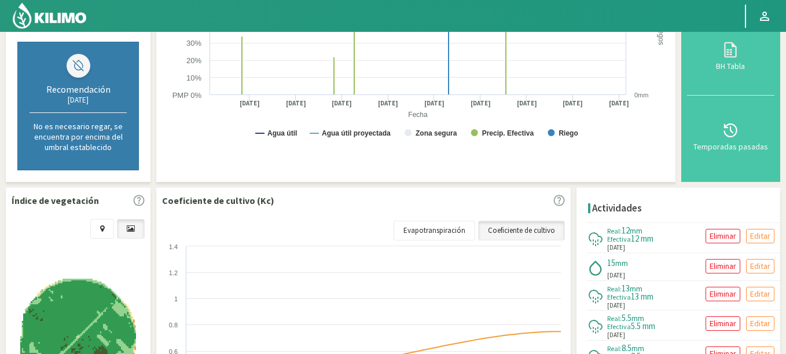
scroll to position [36, 0]
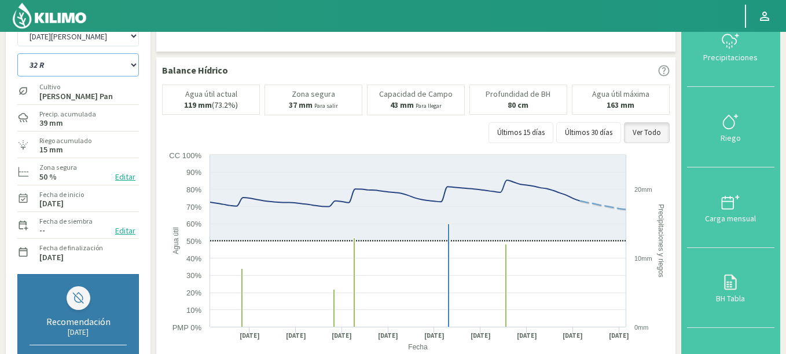
click at [17, 53] on select "12 RS (25) 17 R (1) 19 RO (6) 1RLPS 1RSR (29) 20 RN (7) 21 RAB (28) 21 RN (8) 2…" at bounding box center [78, 64] width 122 height 23
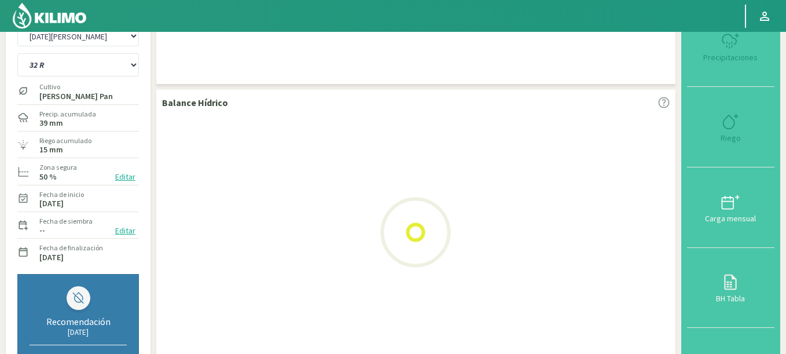
select select "512: Object"
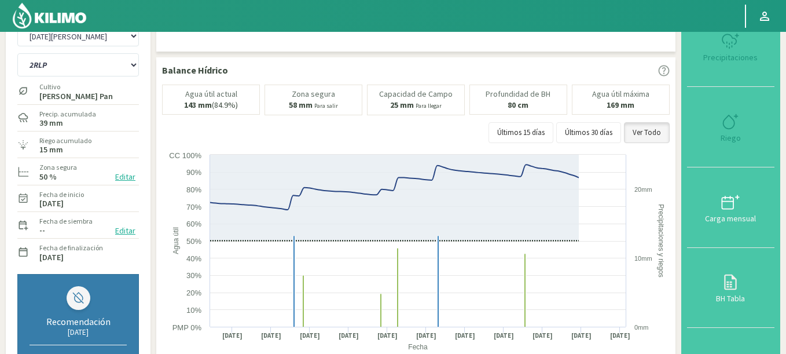
select select "7276: Object"
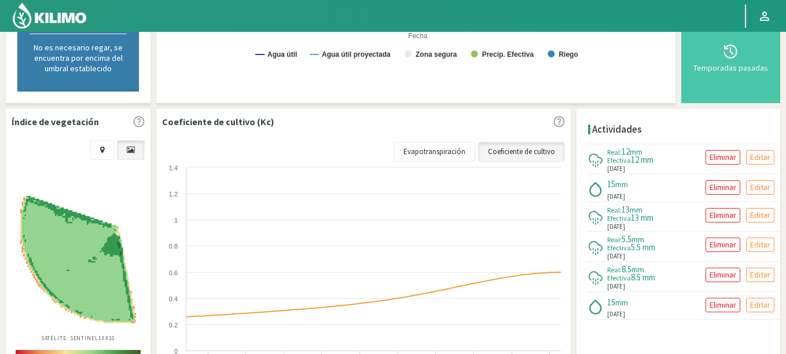
scroll to position [69, 0]
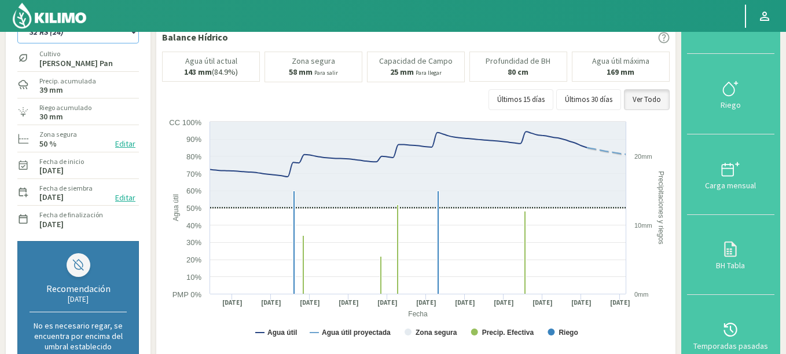
click at [17, 20] on select "12 RS (25) 17 R (1) 19 RO (6) 1RLPS 1RSR (29) 20 RN (7) 21 RAB (28) 21 RN (8) 2…" at bounding box center [78, 31] width 122 height 23
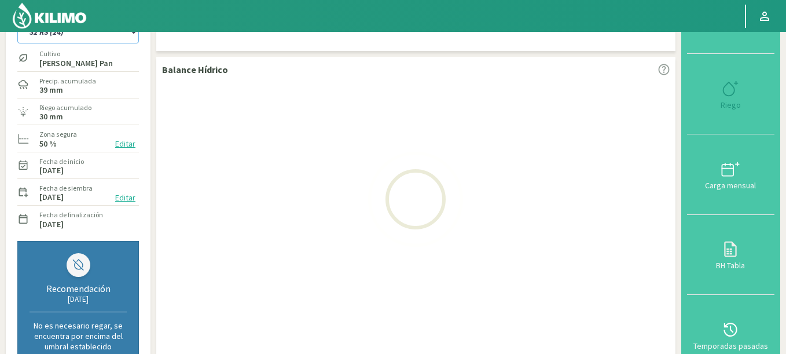
select select "544: Object"
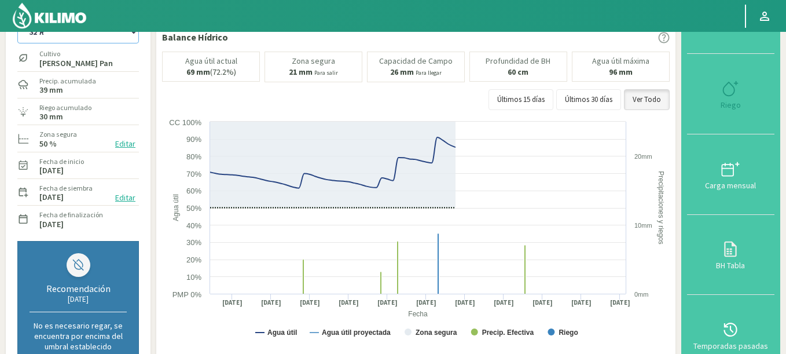
select select "7557: Object"
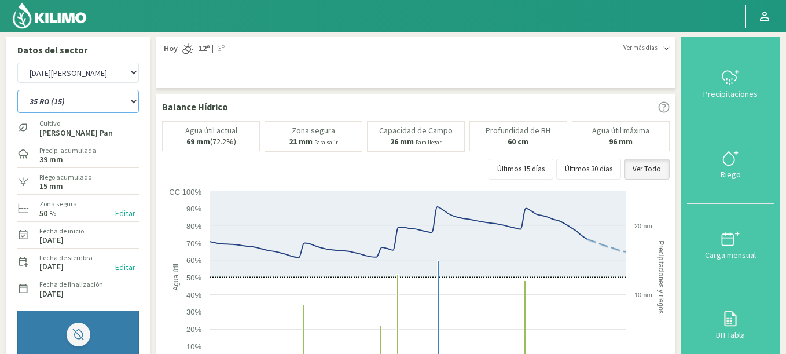
click at [17, 90] on select "12 RS (25) 17 R (1) 19 RO (6) 1RLPS 1RSR (29) 20 RN (7) 21 RAB (28) 21 RN (8) 2…" at bounding box center [78, 101] width 122 height 23
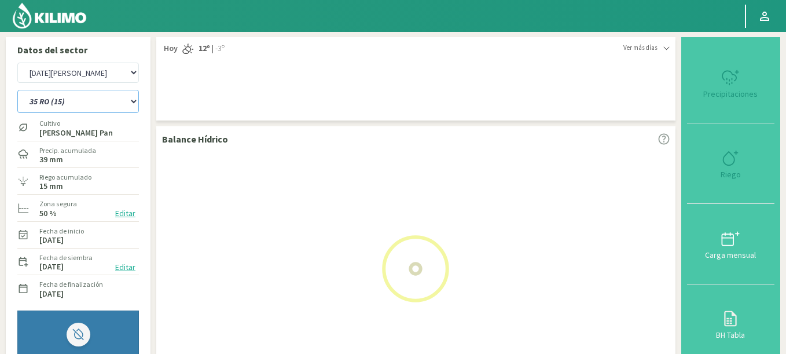
select select "576: Object"
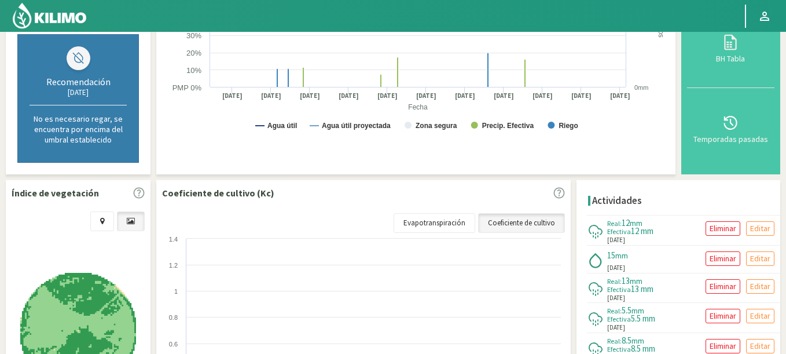
scroll to position [278, 0]
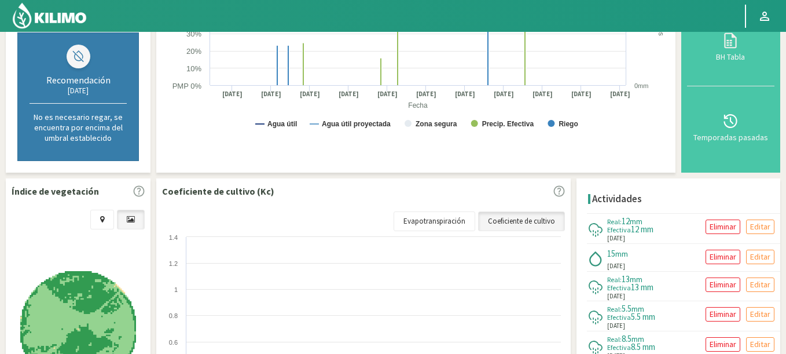
select select "7838: Object"
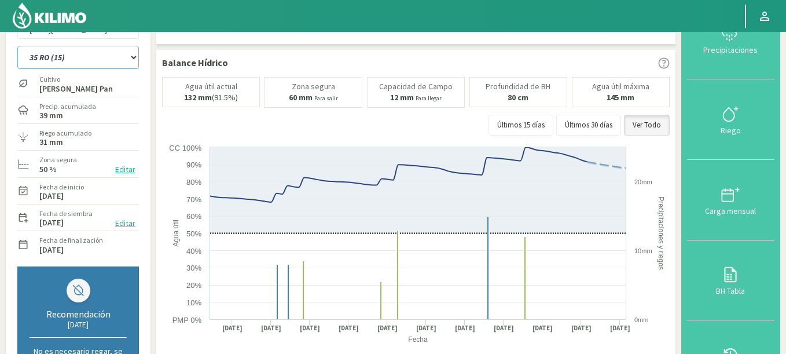
scroll to position [0, 0]
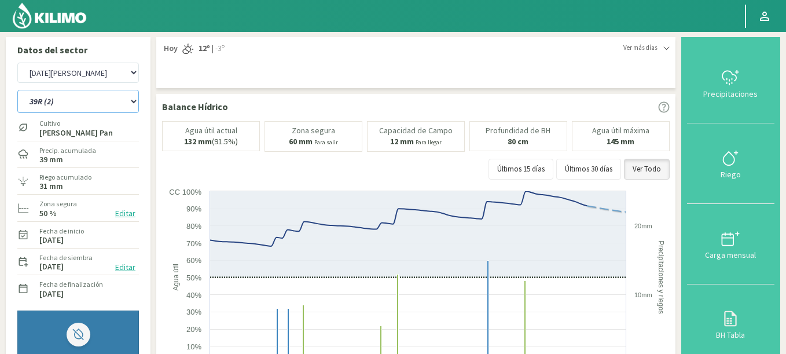
click at [17, 90] on select "12 RS (25) 17 R (1) 19 RO (6) 1RLPS 1RSR (29) 20 RN (7) 21 RAB (28) 21 RN (8) 2…" at bounding box center [78, 101] width 122 height 23
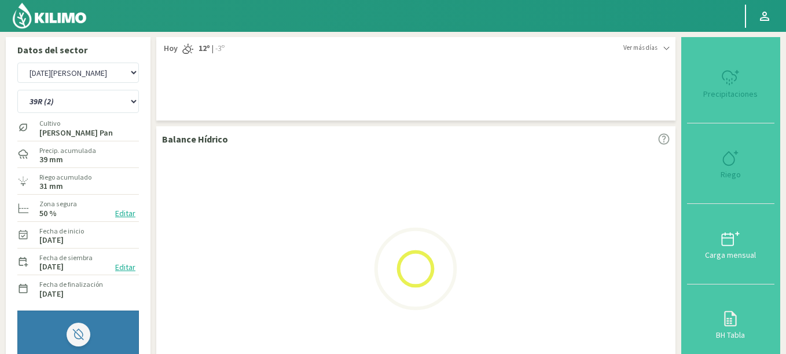
select select "608: Object"
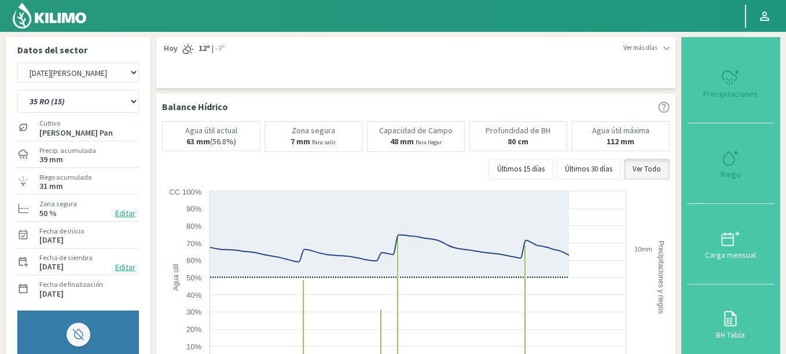
select select "8119: Object"
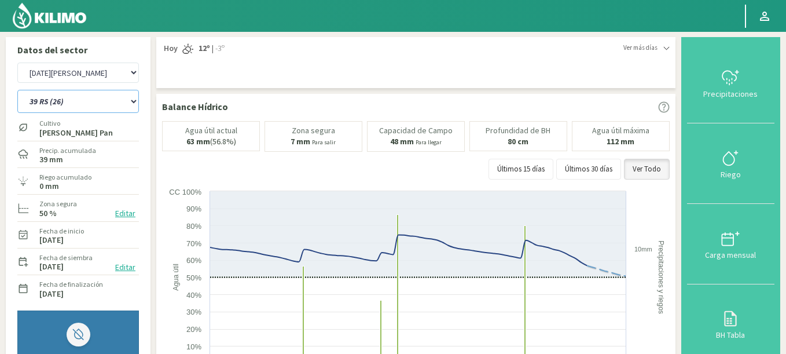
click at [17, 90] on select "12 RS (25) 17 R (1) 19 RO (6) 1RLPS 1RSR (29) 20 RN (7) 21 RAB (28) 21 RN (8) 2…" at bounding box center [78, 101] width 122 height 23
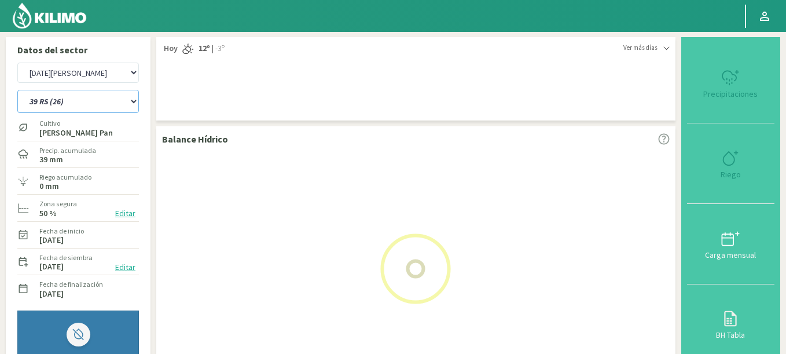
select select "640: Object"
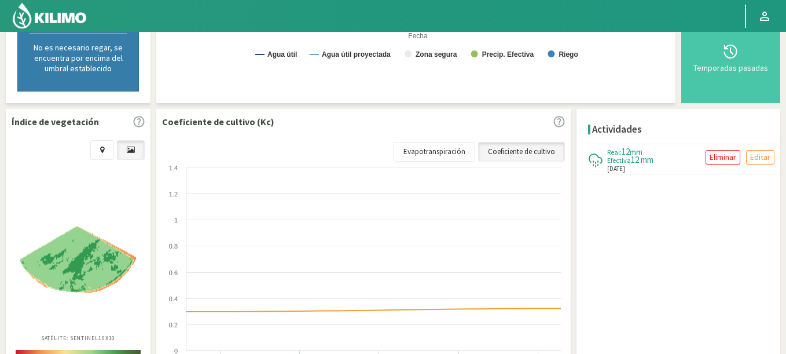
select select "8400: Object"
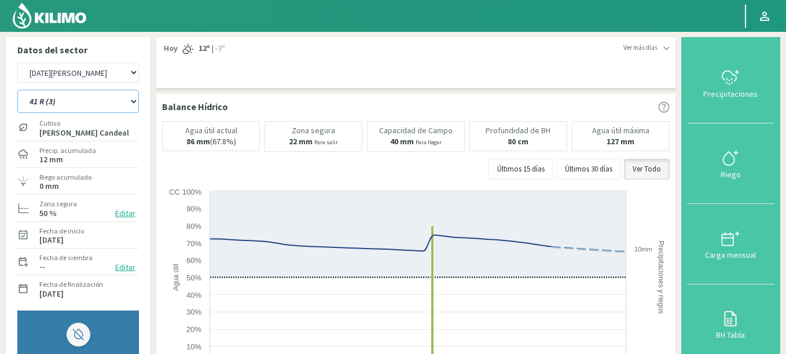
click at [17, 90] on select "12 RS (25) 17 R (1) 19 RO (6) 1RLPS 1RSR (29) 20 RN (7) 21 RAB (28) 21 RN (8) 2…" at bounding box center [78, 101] width 122 height 23
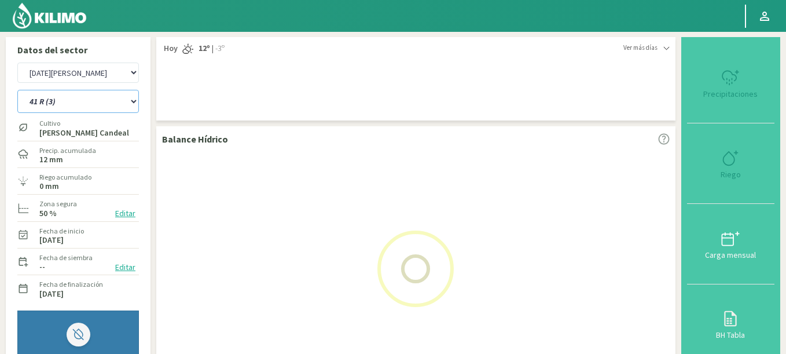
select select "672: Object"
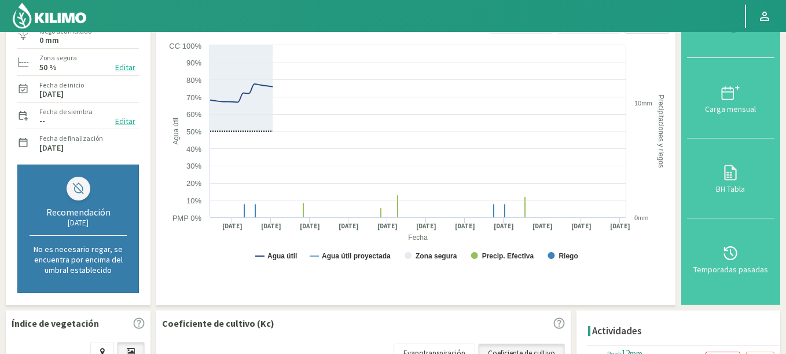
scroll to position [278, 0]
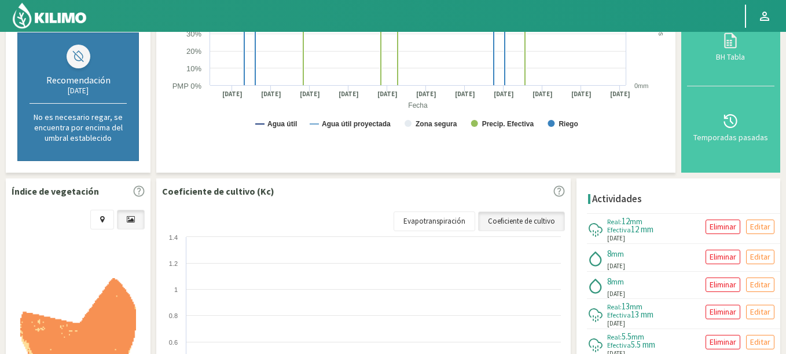
select select "8681: Object"
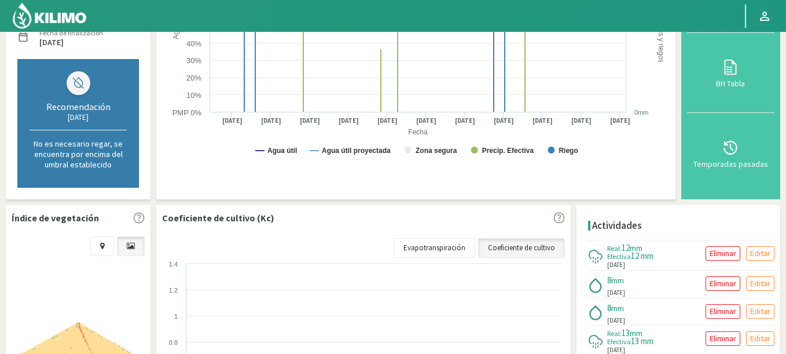
scroll to position [69, 0]
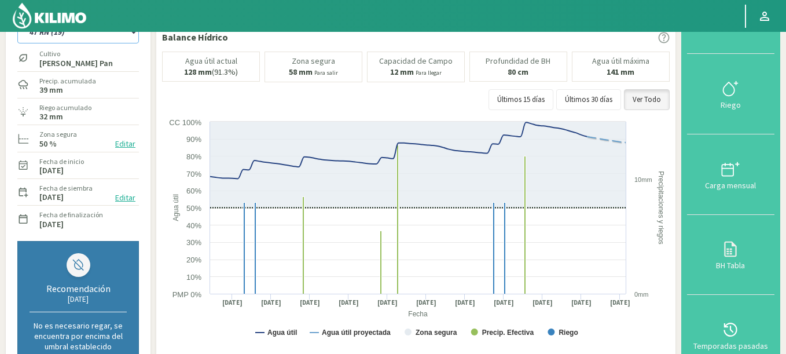
click at [17, 20] on select "12 RS (25) 17 R (1) 19 RO (6) 1RLPS 1RSR (29) 20 RN (7) 21 RAB (28) 21 RN (8) 2…" at bounding box center [78, 31] width 122 height 23
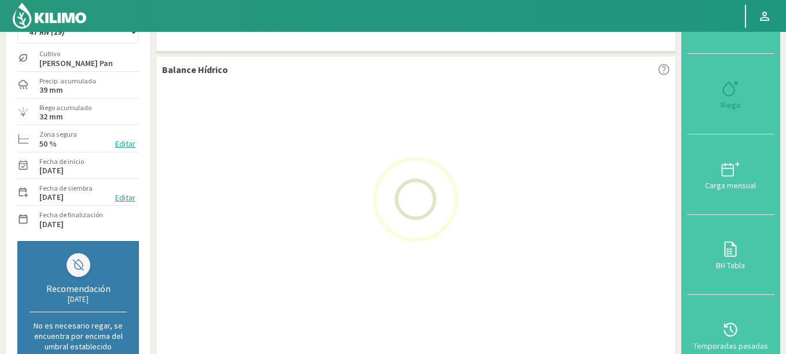
select select "704: Object"
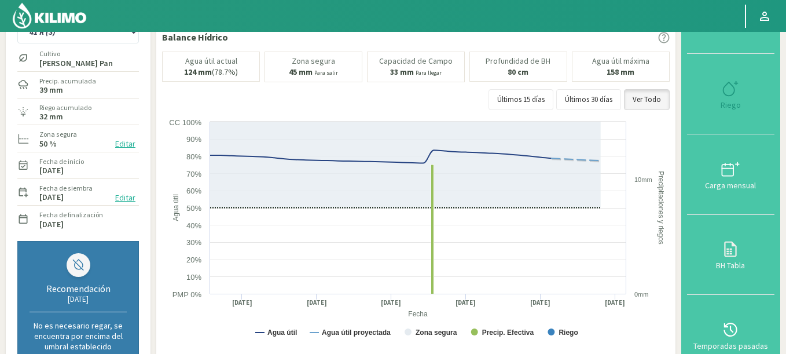
select select "8962: Object"
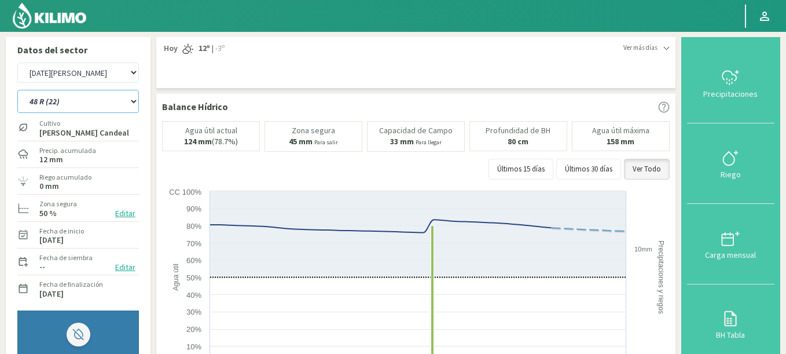
click at [17, 90] on select "12 RS (25) 17 R (1) 19 RO (6) 1RLPS 1RSR (29) 20 RN (7) 21 RAB (28) 21 RN (8) 2…" at bounding box center [78, 101] width 122 height 23
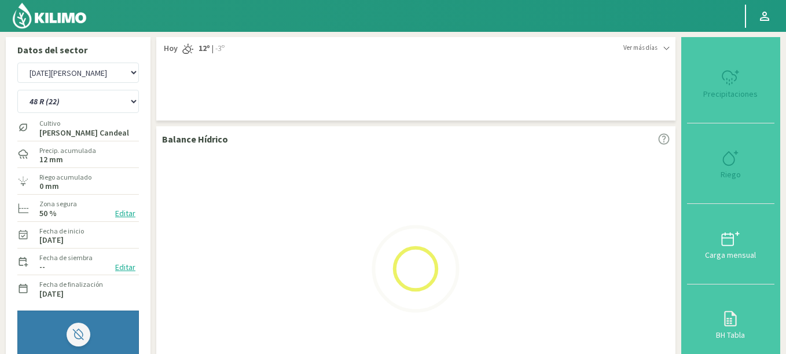
select select "738: Object"
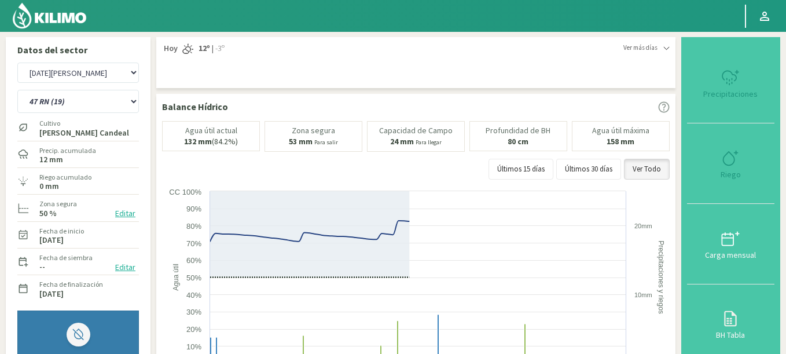
select select "9243: Object"
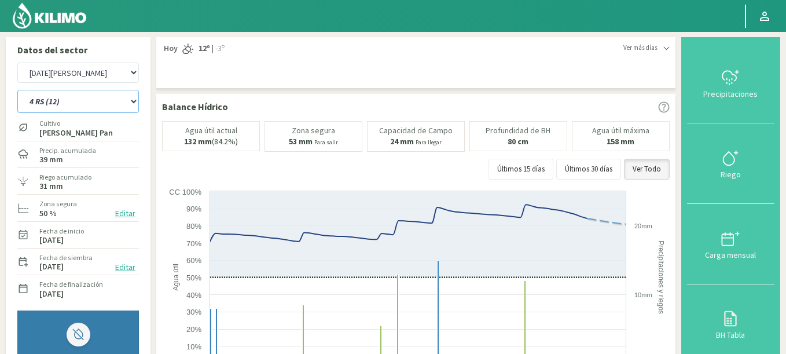
click at [17, 90] on select "12 RS (25) 17 R (1) 19 RO (6) 1RLPS 1RSR (29) 20 RN (7) 21 RAB (28) 21 RN (8) 2…" at bounding box center [78, 101] width 122 height 23
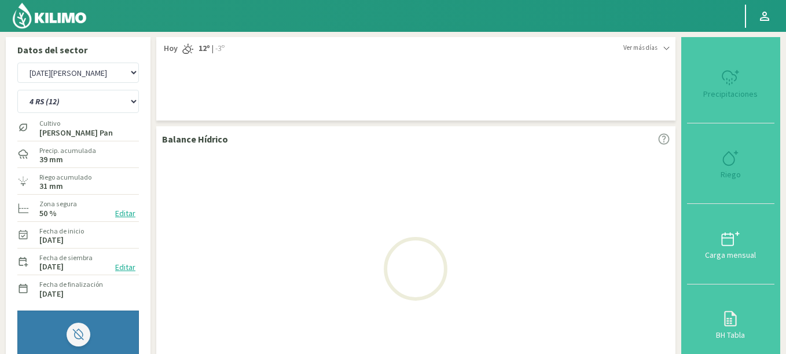
select select "770: Object"
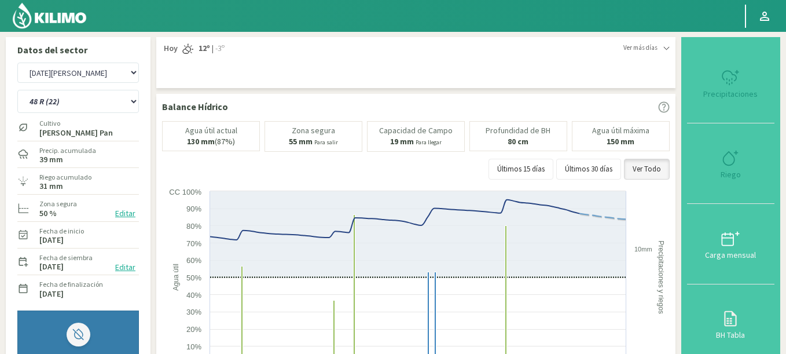
select select "9524: Object"
select select "802: Object"
